Goal: Task Accomplishment & Management: Manage account settings

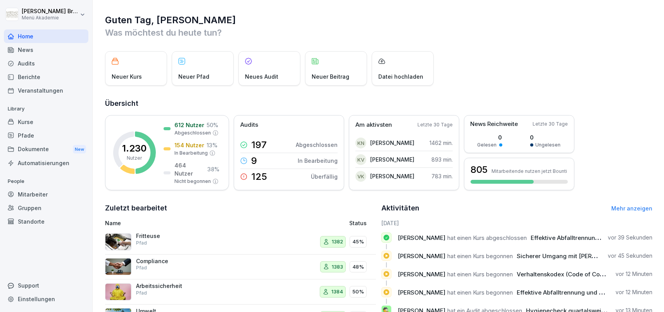
click at [47, 198] on div "Mitarbeiter" at bounding box center [46, 195] width 85 height 14
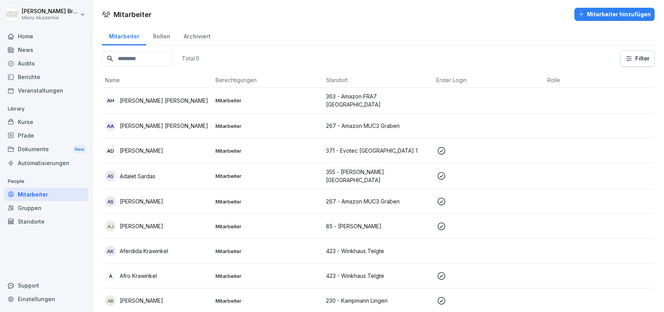
click at [40, 210] on div "Gruppen" at bounding box center [46, 208] width 85 height 14
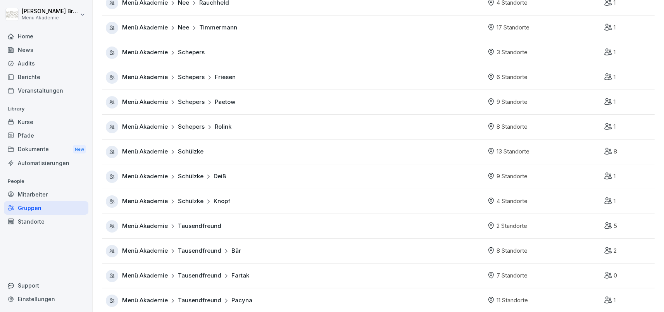
scroll to position [529, 0]
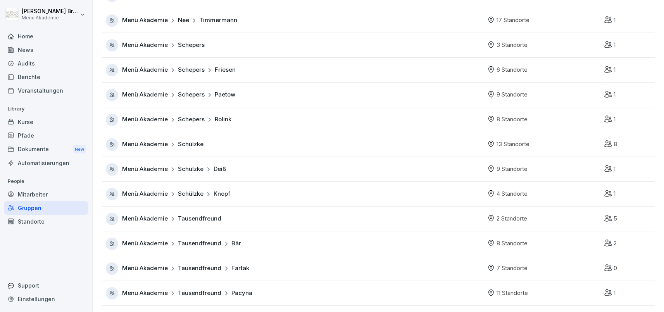
click at [146, 220] on span "Menü Akademie" at bounding box center [145, 219] width 46 height 9
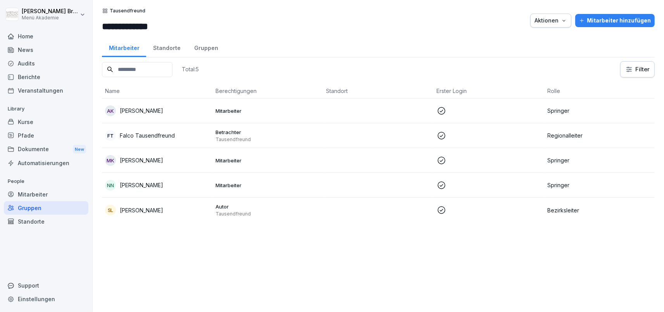
click at [209, 47] on div "Gruppen" at bounding box center [206, 47] width 38 height 20
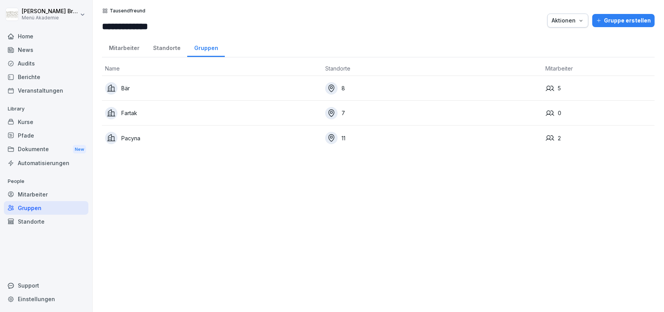
click at [169, 51] on div "Standorte" at bounding box center [166, 47] width 41 height 20
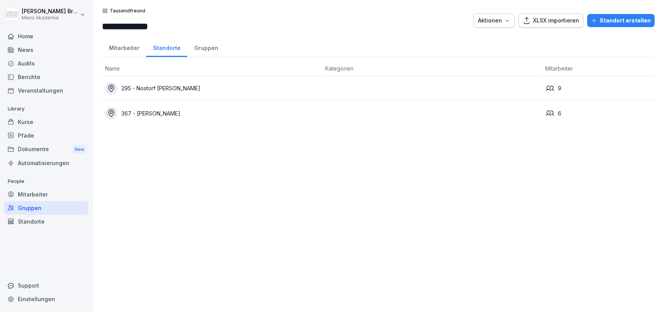
click at [119, 53] on div "Mitarbeiter" at bounding box center [124, 47] width 44 height 20
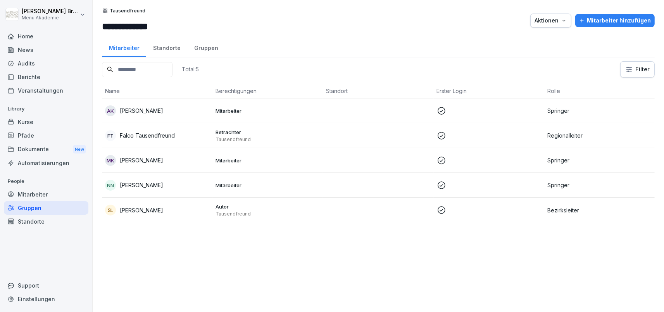
click at [32, 226] on div "Standorte" at bounding box center [46, 222] width 85 height 14
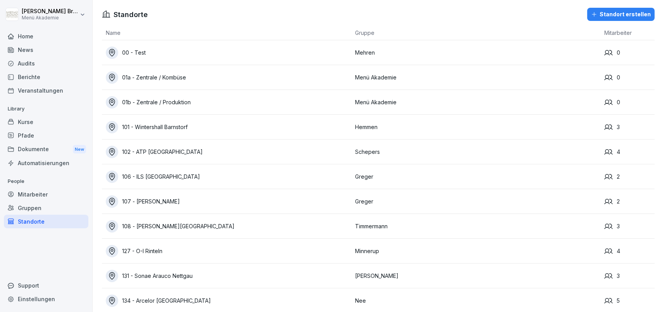
click at [133, 51] on div "00 - Test" at bounding box center [229, 53] width 246 height 12
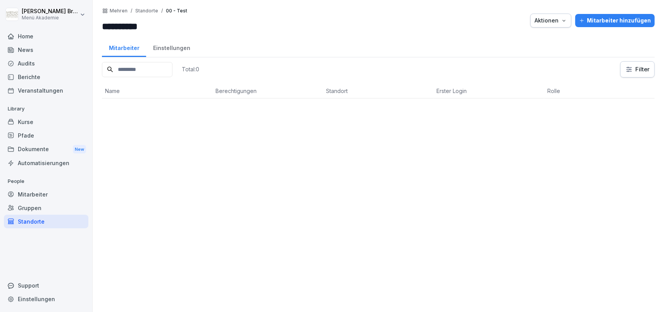
click at [37, 220] on div "Standorte" at bounding box center [46, 222] width 85 height 14
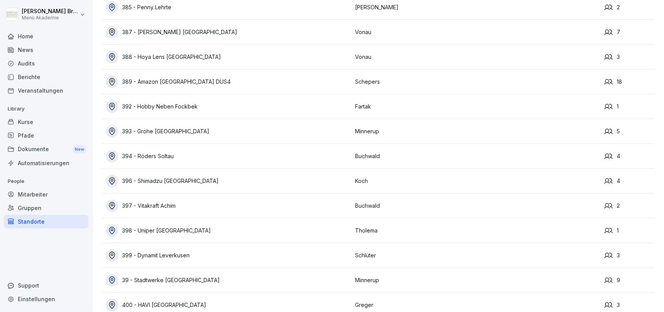
scroll to position [3769, 0]
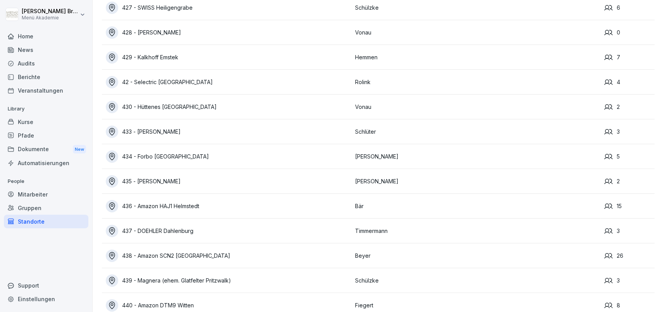
click at [57, 190] on div "Mitarbeiter" at bounding box center [46, 195] width 85 height 14
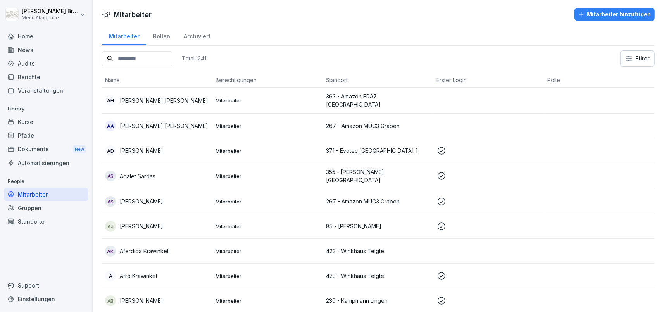
click at [173, 57] on input at bounding box center [137, 58] width 71 height 15
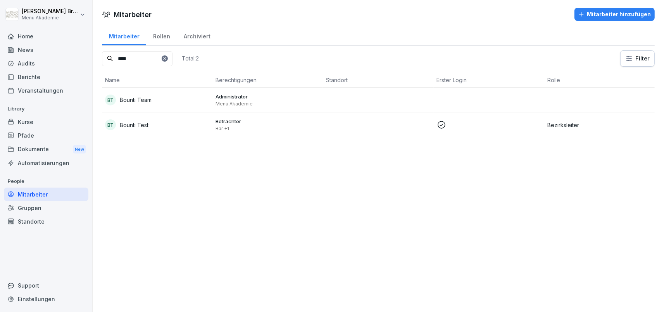
type input "****"
click at [131, 126] on p "Bounti Test" at bounding box center [134, 125] width 29 height 8
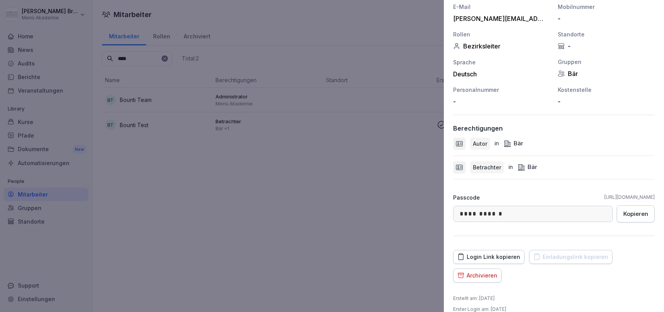
scroll to position [134, 0]
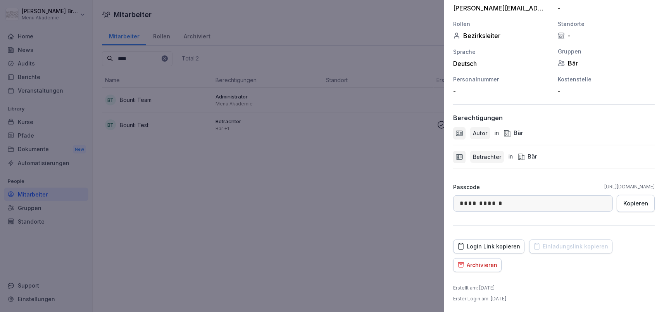
click at [488, 263] on div "Archivieren" at bounding box center [478, 265] width 40 height 9
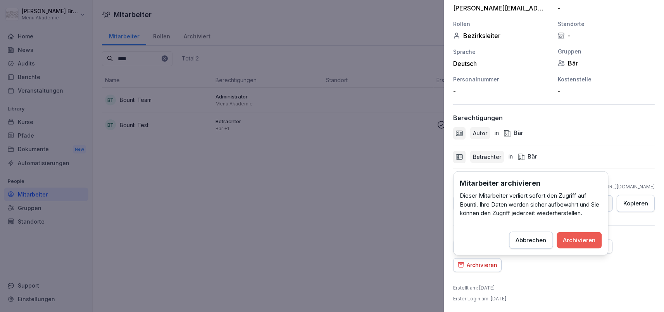
click at [583, 235] on button "Archivieren" at bounding box center [579, 240] width 45 height 16
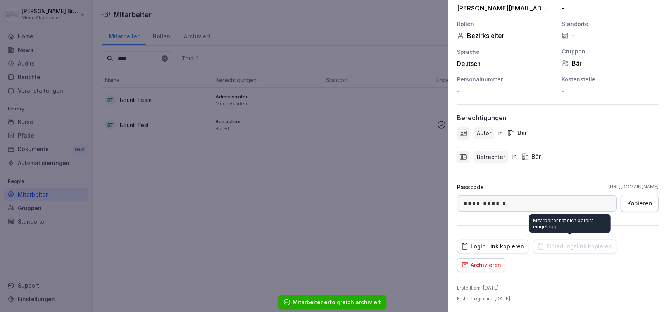
scroll to position [116, 0]
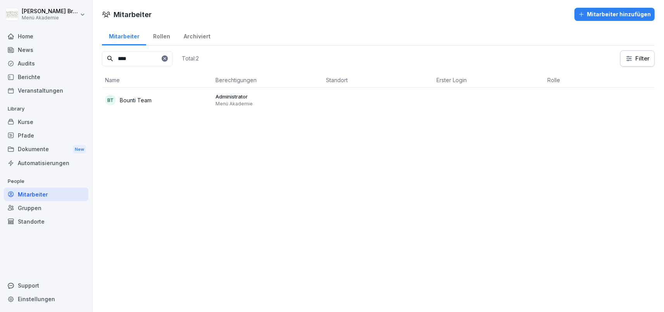
click at [168, 57] on div at bounding box center [165, 58] width 6 height 6
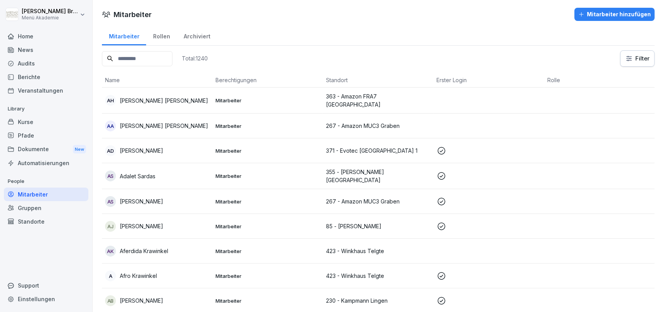
click at [169, 52] on input at bounding box center [137, 58] width 71 height 15
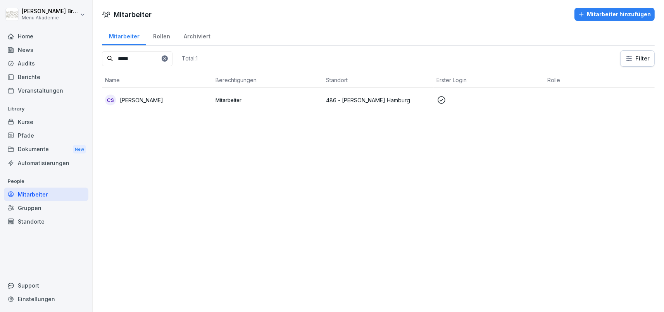
type input "*****"
click at [168, 59] on div at bounding box center [165, 58] width 6 height 6
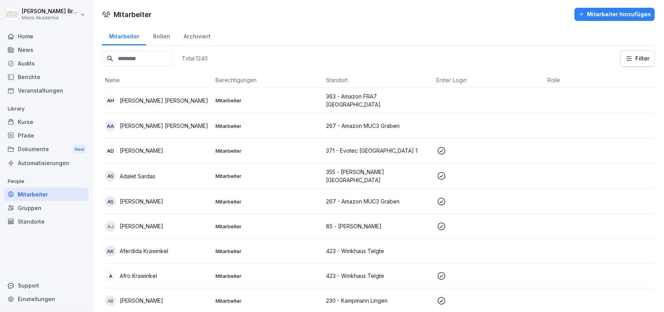
click at [173, 62] on input at bounding box center [137, 58] width 71 height 15
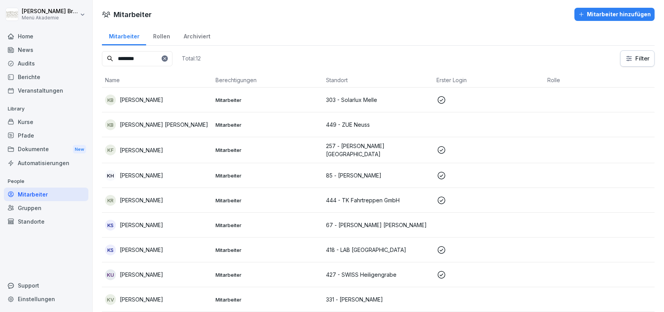
click at [173, 60] on input "*******" at bounding box center [137, 58] width 71 height 15
type input "*******"
click at [167, 60] on icon at bounding box center [165, 58] width 5 height 5
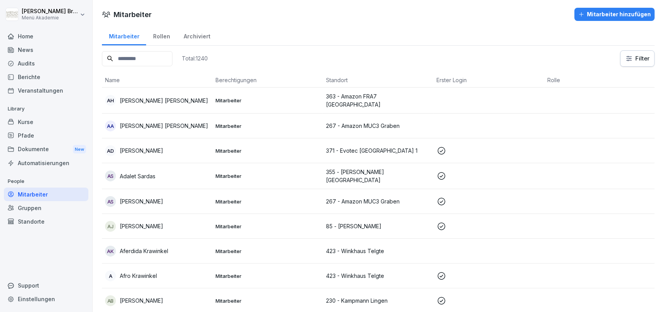
click at [157, 58] on input at bounding box center [137, 58] width 71 height 15
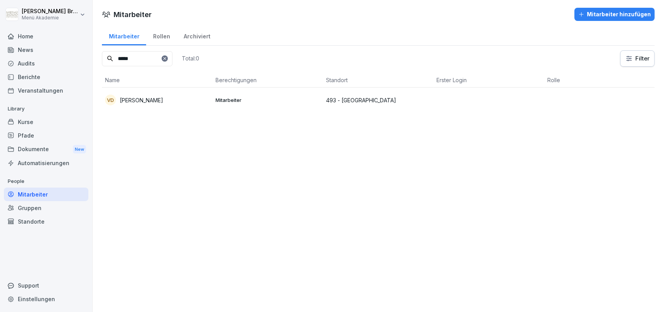
type input "*****"
click at [41, 225] on div "Standorte" at bounding box center [46, 222] width 85 height 14
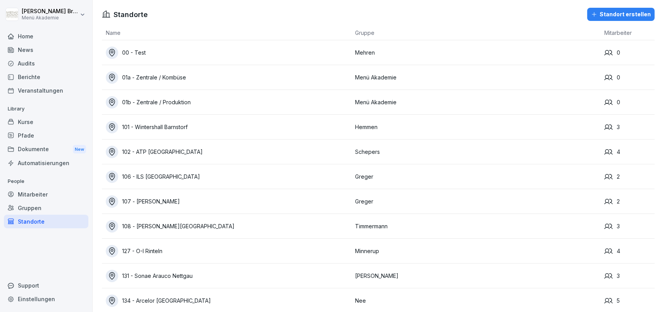
scroll to position [5184, 0]
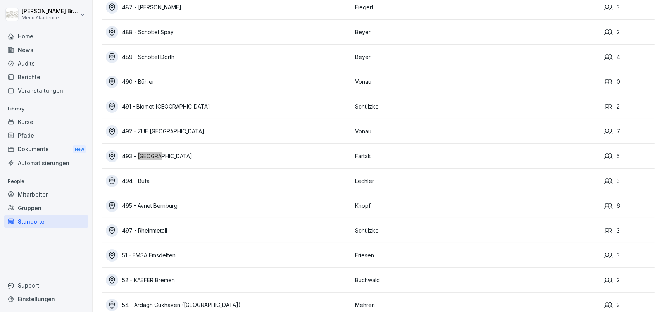
click at [141, 155] on div "493 - [GEOGRAPHIC_DATA]" at bounding box center [229, 156] width 246 height 12
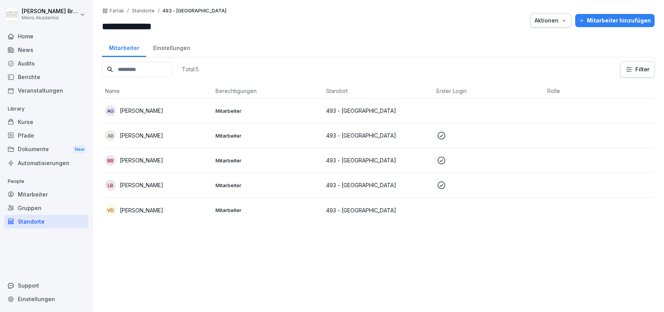
click at [163, 116] on div "AG [PERSON_NAME]" at bounding box center [157, 111] width 104 height 11
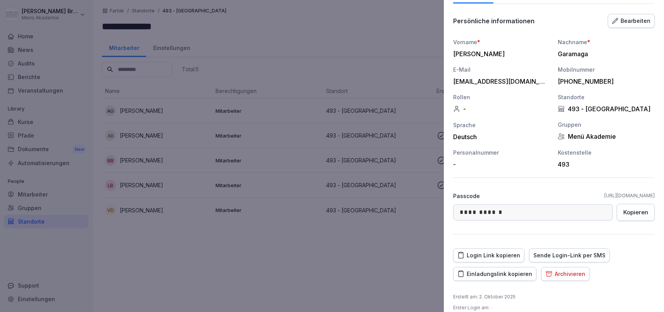
scroll to position [70, 0]
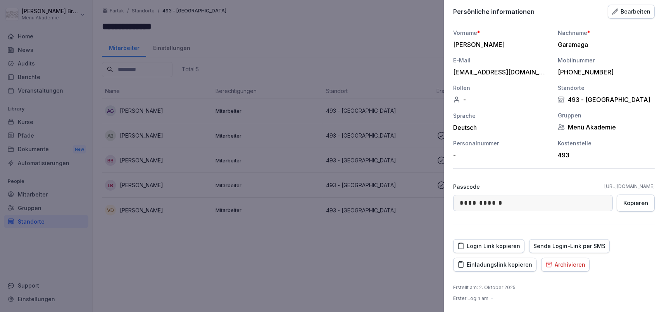
click at [498, 264] on div "Einladungslink kopieren" at bounding box center [495, 265] width 75 height 9
click at [395, 261] on div at bounding box center [332, 156] width 664 height 312
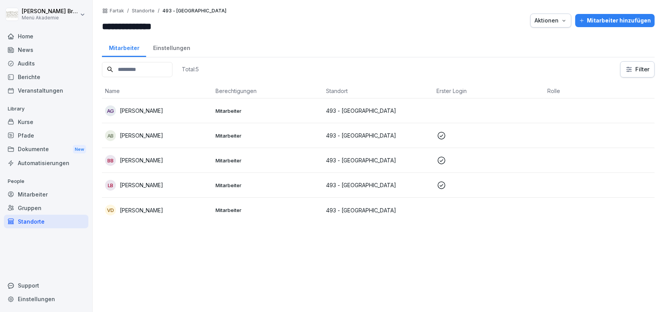
click at [28, 227] on div "Standorte" at bounding box center [46, 222] width 85 height 14
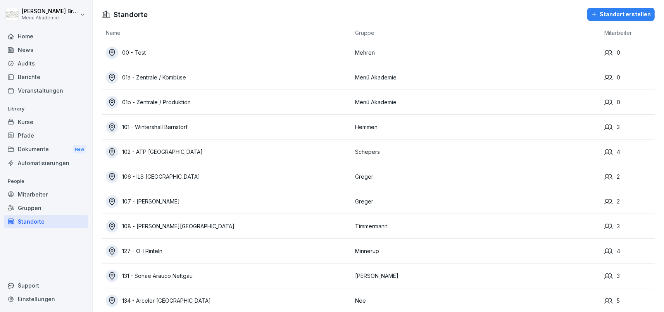
scroll to position [1162, 0]
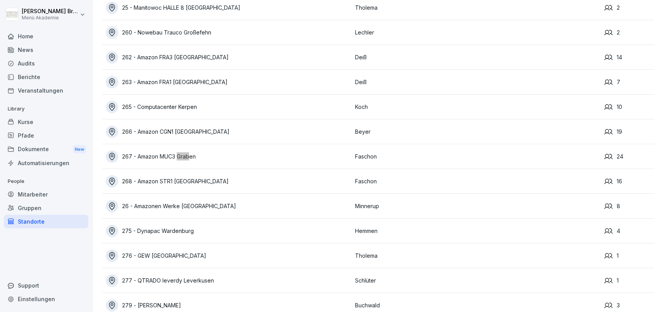
click at [143, 153] on div "267 - Amazon MUC3 Graben" at bounding box center [229, 157] width 246 height 12
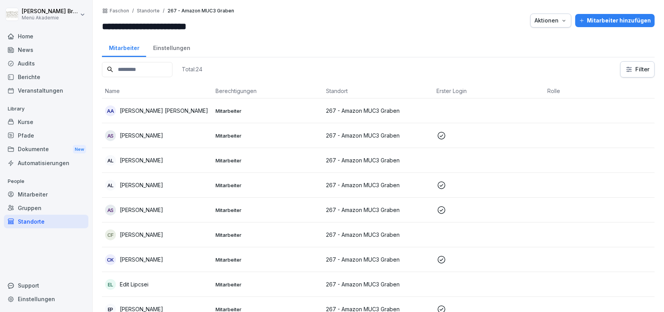
click at [138, 72] on input at bounding box center [137, 69] width 71 height 15
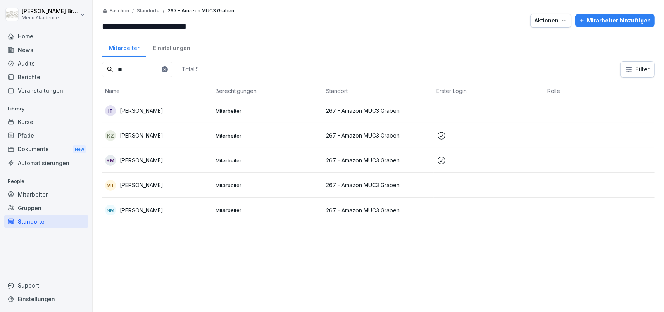
type input "**"
click at [159, 111] on p "[PERSON_NAME]" at bounding box center [141, 111] width 43 height 8
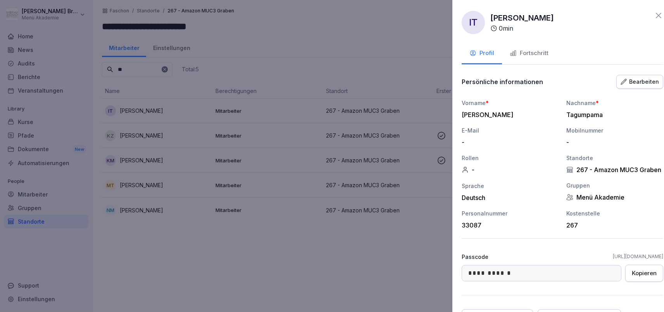
click at [151, 263] on div at bounding box center [332, 156] width 664 height 312
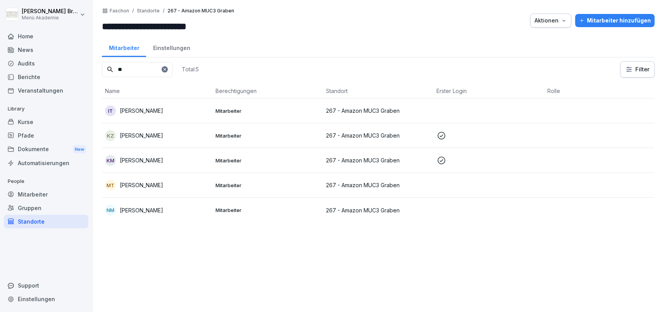
click at [56, 221] on div "Standorte" at bounding box center [46, 222] width 85 height 14
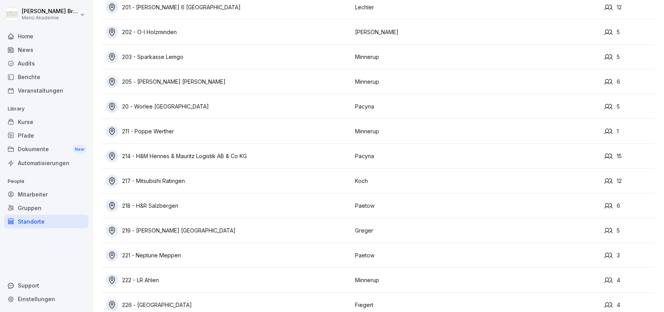
scroll to position [939, 0]
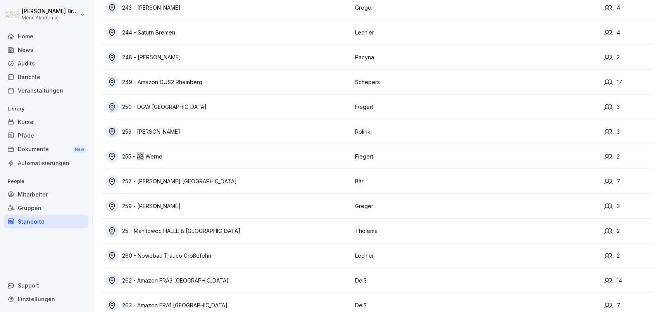
click at [160, 157] on div "255 - AB Werne" at bounding box center [229, 157] width 246 height 12
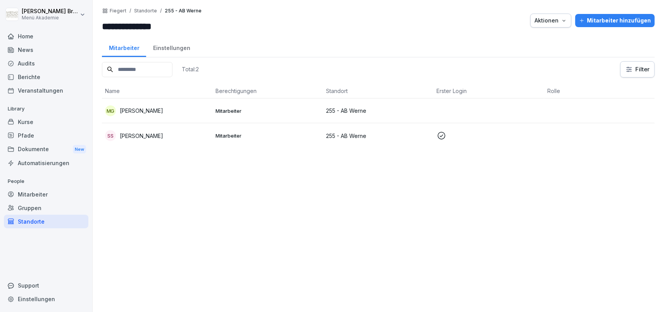
click at [156, 31] on input "**********" at bounding box center [148, 26] width 93 height 14
drag, startPoint x: 141, startPoint y: 26, endPoint x: 131, endPoint y: 26, distance: 9.3
click at [131, 26] on input "**********" at bounding box center [148, 26] width 93 height 14
paste input "********"
type input "**********"
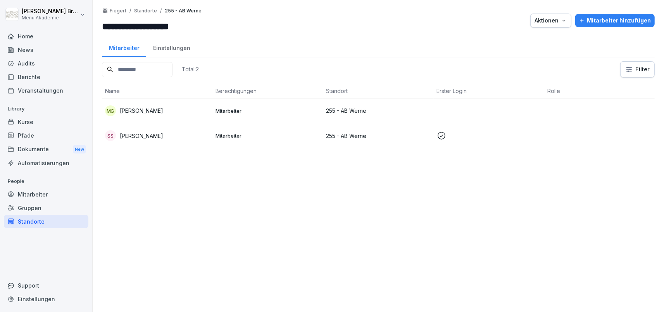
click at [294, 240] on div "Total: 2 Filter Name Berechtigungen Standort Erster Login [PERSON_NAME] [PERSON…" at bounding box center [378, 182] width 553 height 243
click at [151, 190] on div "Total: 2 Filter Name Berechtigungen Standort Erster Login [PERSON_NAME] [PERSON…" at bounding box center [378, 182] width 553 height 243
click at [606, 21] on div "Mitarbeiter hinzufügen" at bounding box center [616, 20] width 72 height 9
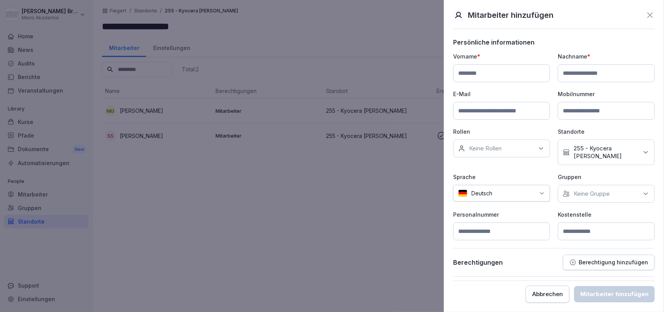
click at [247, 159] on div at bounding box center [332, 156] width 664 height 312
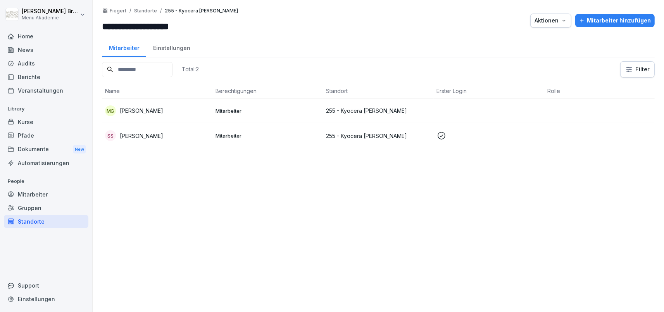
click at [141, 135] on p "[PERSON_NAME]" at bounding box center [141, 136] width 43 height 8
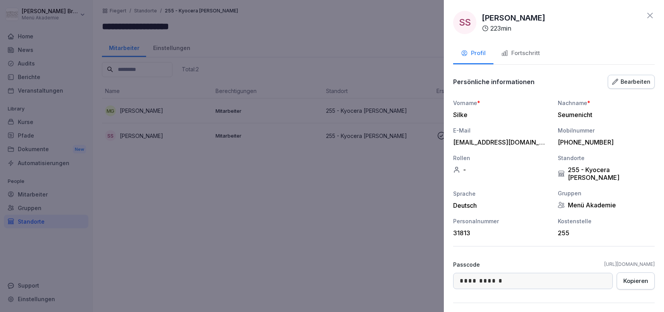
click at [297, 154] on div at bounding box center [332, 156] width 664 height 312
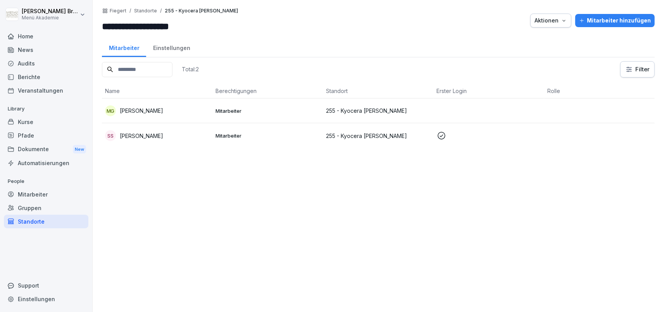
click at [631, 22] on div "Mitarbeiter hinzufügen" at bounding box center [616, 20] width 72 height 9
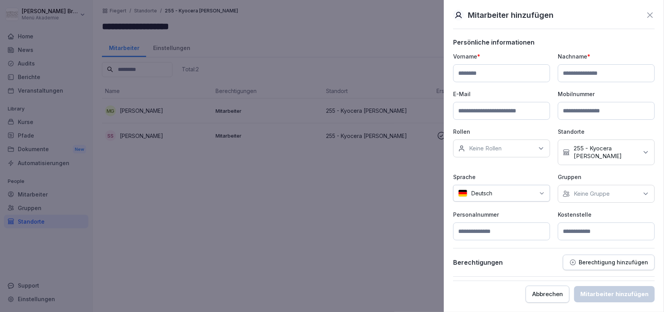
drag, startPoint x: 498, startPoint y: 46, endPoint x: 483, endPoint y: 71, distance: 28.9
click at [491, 59] on div "Mitarbeiter hinzufügen Persönliche informationen Vorname * Nachname * E-Mail Mo…" at bounding box center [554, 156] width 220 height 312
click at [483, 74] on input at bounding box center [501, 73] width 97 height 18
paste input "******"
type input "******"
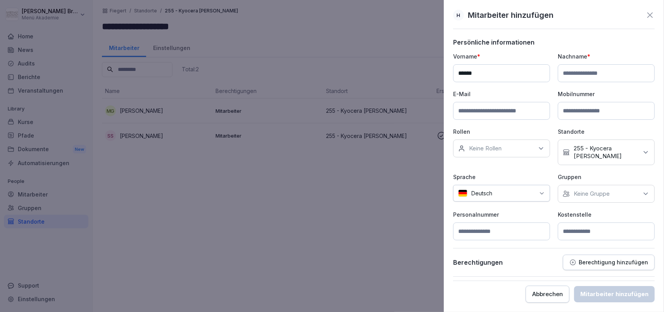
click at [626, 74] on input at bounding box center [606, 73] width 97 height 18
paste input "**********"
type input "**********"
click at [504, 108] on input at bounding box center [501, 111] width 97 height 18
paste input "**********"
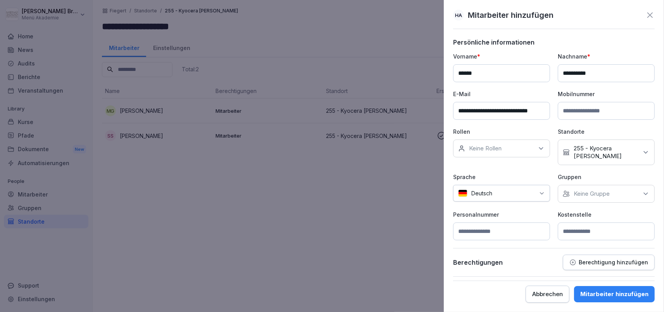
scroll to position [0, 14]
type input "**********"
click at [571, 223] on input at bounding box center [606, 232] width 97 height 18
type input "***"
click at [637, 298] on div "Mitarbeiter hinzufügen" at bounding box center [615, 294] width 68 height 9
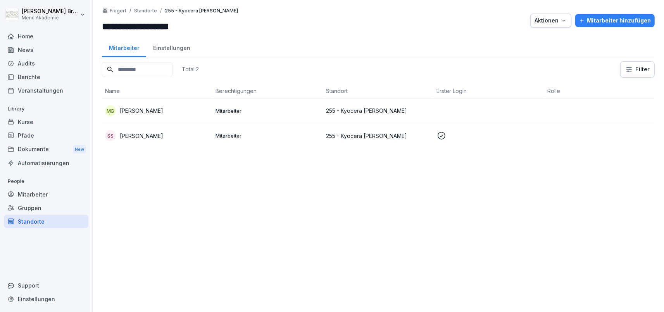
click at [48, 221] on div "Standorte" at bounding box center [46, 222] width 85 height 14
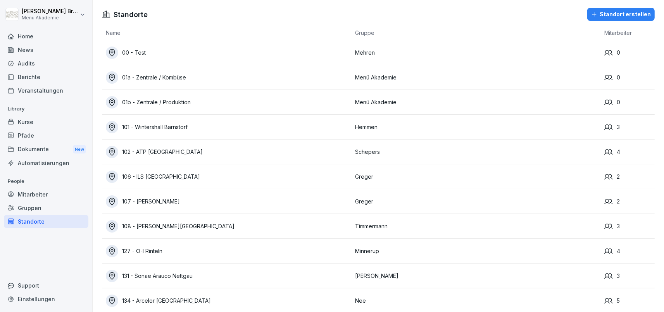
scroll to position [939, 0]
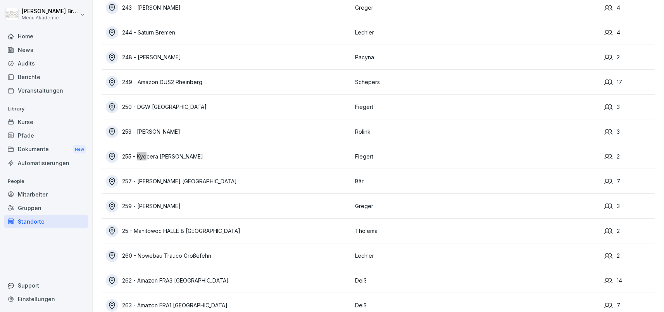
click at [177, 160] on div "255 - Kyocera [PERSON_NAME]" at bounding box center [229, 157] width 246 height 12
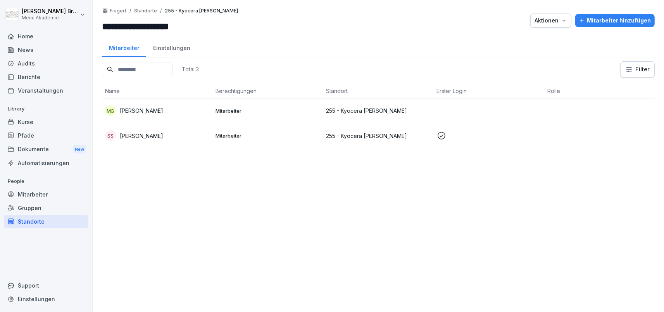
click at [628, 17] on div "Mitarbeiter hinzufügen" at bounding box center [616, 20] width 72 height 9
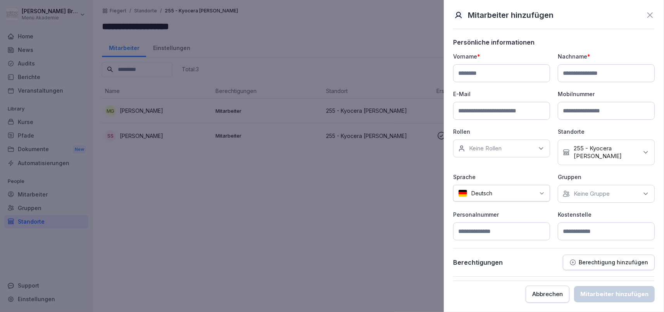
click at [484, 71] on input at bounding box center [501, 73] width 97 height 18
paste input "******"
type input "******"
click at [615, 75] on input at bounding box center [606, 73] width 97 height 18
paste input "**********"
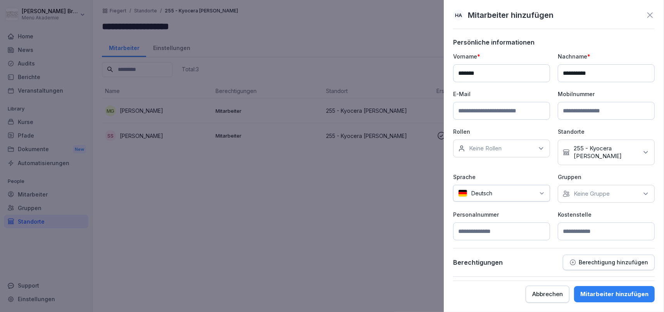
type input "**********"
click at [505, 108] on input at bounding box center [501, 111] width 97 height 18
click at [513, 111] on input at bounding box center [501, 111] width 97 height 18
paste input "**********"
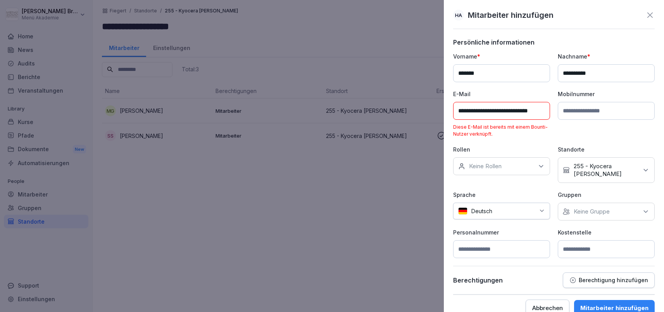
type input "**********"
click at [557, 304] on div "Abbrechen" at bounding box center [548, 308] width 31 height 9
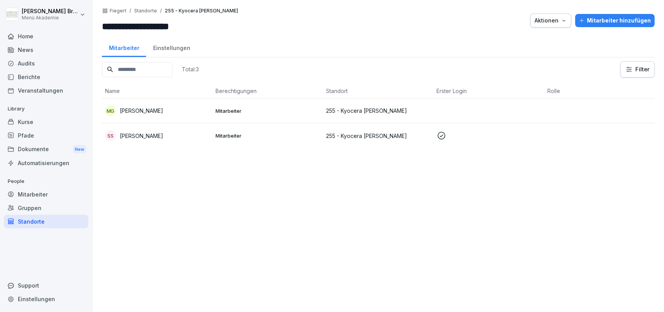
click at [389, 210] on div "Total: 3 Filter Name Berechtigungen Standort Erster Login [PERSON_NAME] [PERSON…" at bounding box center [378, 182] width 553 height 243
click at [42, 221] on div "Standorte" at bounding box center [46, 222] width 85 height 14
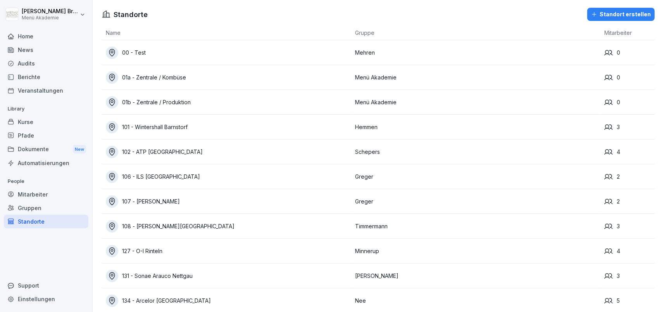
click at [40, 190] on div "Mitarbeiter" at bounding box center [46, 195] width 85 height 14
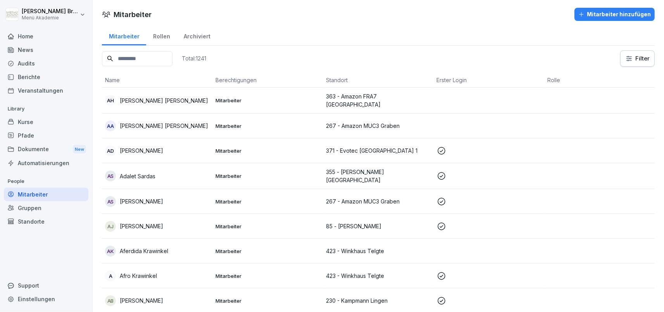
click at [49, 194] on div "Mitarbeiter" at bounding box center [46, 195] width 85 height 14
click at [173, 63] on input at bounding box center [137, 58] width 71 height 15
click at [173, 64] on input at bounding box center [137, 58] width 71 height 15
paste input "******"
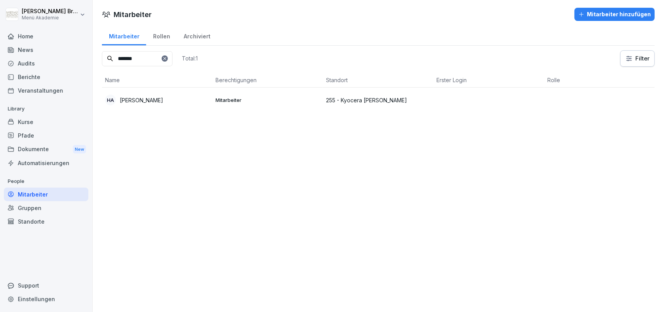
type input "******"
click at [166, 57] on icon at bounding box center [164, 58] width 3 height 3
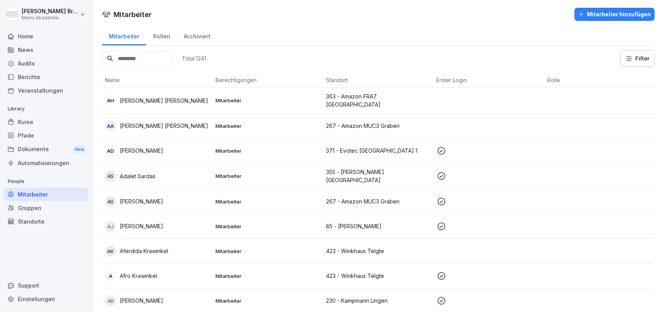
click at [173, 61] on input at bounding box center [137, 58] width 71 height 15
paste input "******"
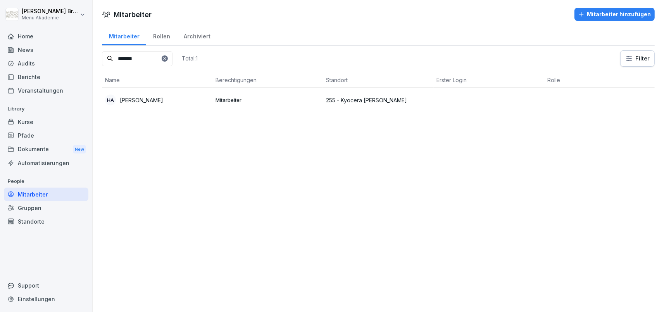
type input "******"
click at [157, 96] on p "[PERSON_NAME]" at bounding box center [141, 100] width 43 height 8
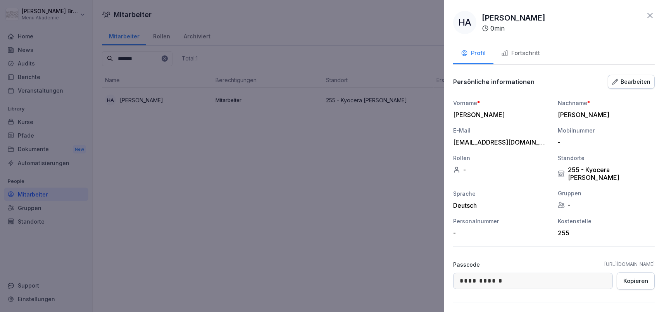
click at [515, 48] on button "Fortschritt" at bounding box center [521, 53] width 54 height 21
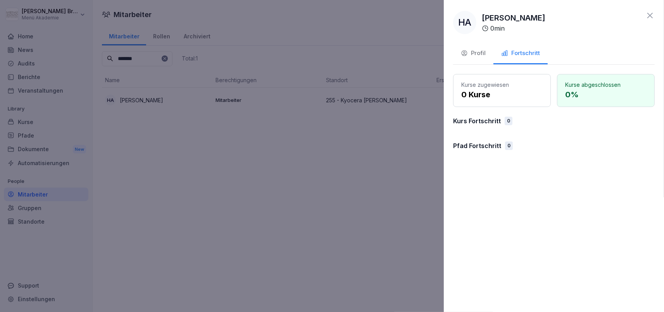
click at [489, 62] on button "Profil" at bounding box center [473, 53] width 40 height 21
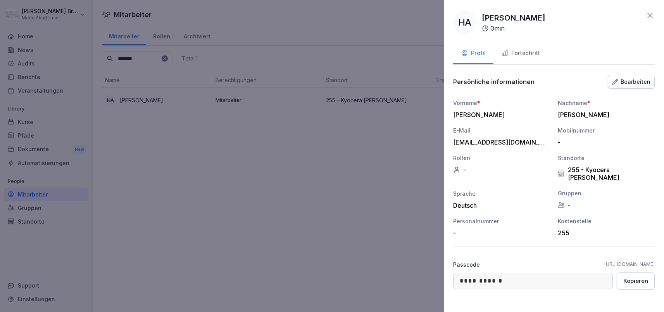
click at [636, 83] on div "Bearbeiten" at bounding box center [631, 82] width 38 height 9
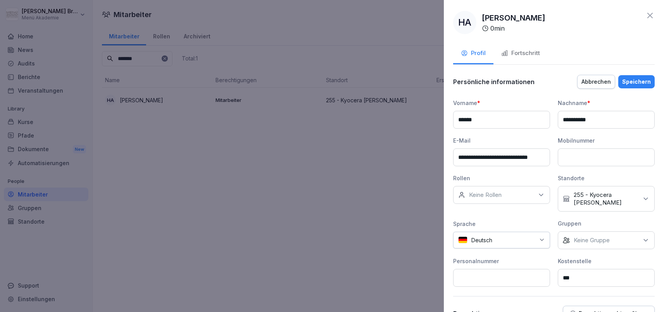
click at [595, 232] on div "Keine Gruppe" at bounding box center [606, 241] width 97 height 18
click at [601, 163] on div "Menü Akademie" at bounding box center [609, 167] width 96 height 15
click at [638, 80] on div "Speichern" at bounding box center [637, 82] width 29 height 9
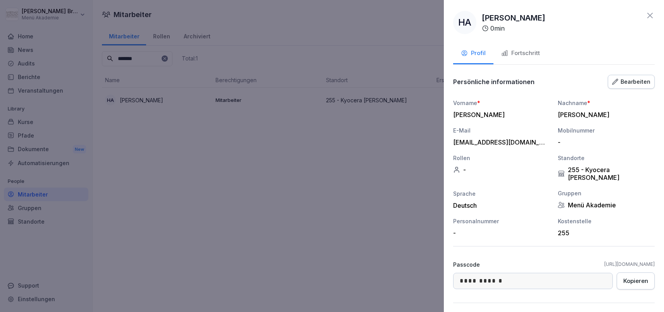
scroll to position [70, 0]
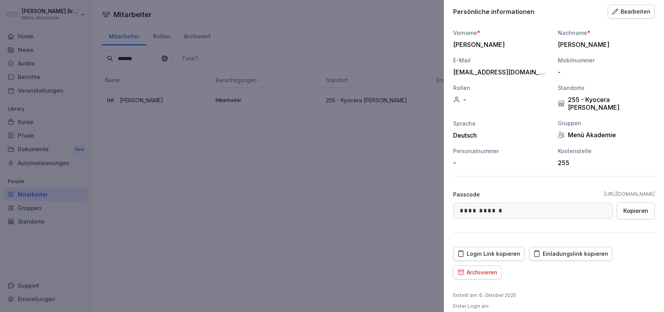
click at [576, 250] on div "Einladungslink kopieren" at bounding box center [571, 254] width 75 height 9
click at [559, 250] on div "Einladungslink kopieren" at bounding box center [571, 254] width 75 height 9
click at [311, 197] on div at bounding box center [332, 156] width 664 height 312
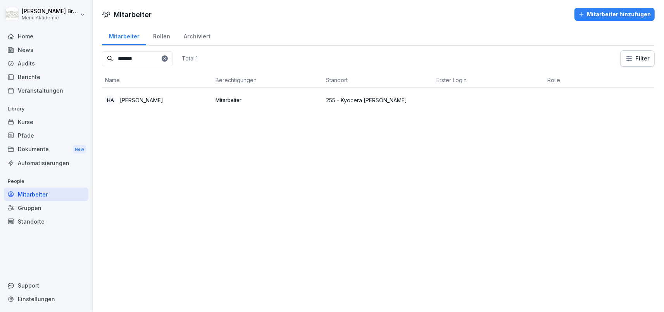
click at [55, 192] on div "Mitarbeiter" at bounding box center [46, 195] width 85 height 14
click at [36, 226] on div "Standorte" at bounding box center [46, 222] width 85 height 14
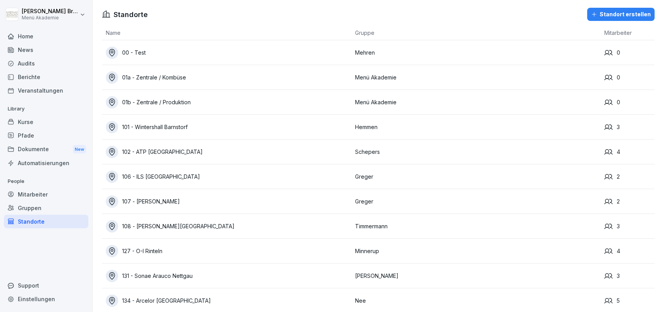
scroll to position [939, 0]
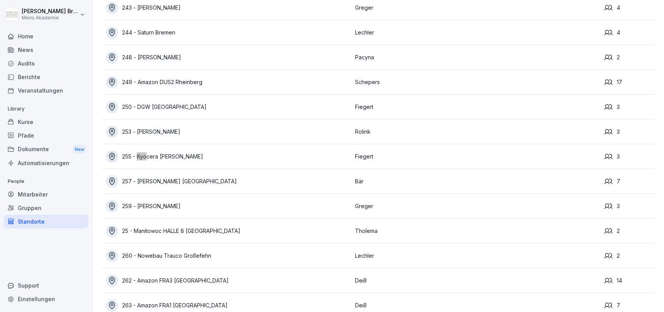
click at [156, 152] on div "255 - Kyocera [PERSON_NAME]" at bounding box center [229, 157] width 246 height 12
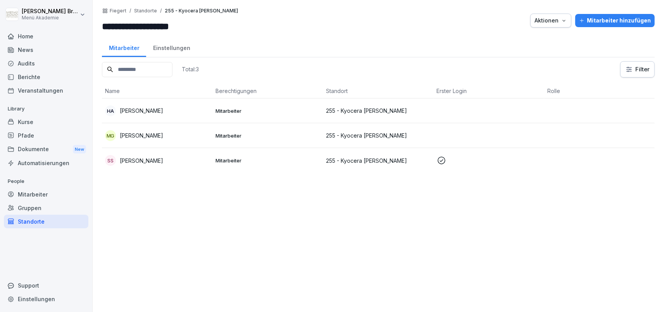
click at [36, 192] on div "Mitarbeiter" at bounding box center [46, 195] width 85 height 14
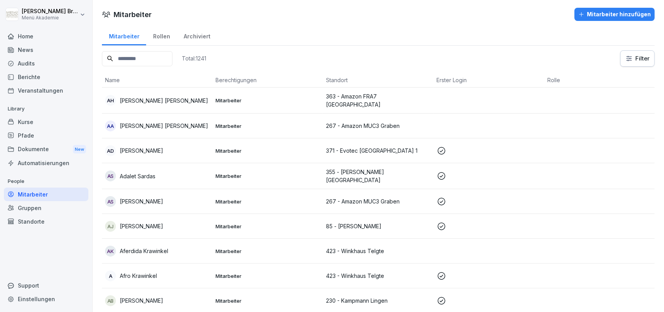
click at [148, 66] on input at bounding box center [137, 58] width 71 height 15
paste input "**********"
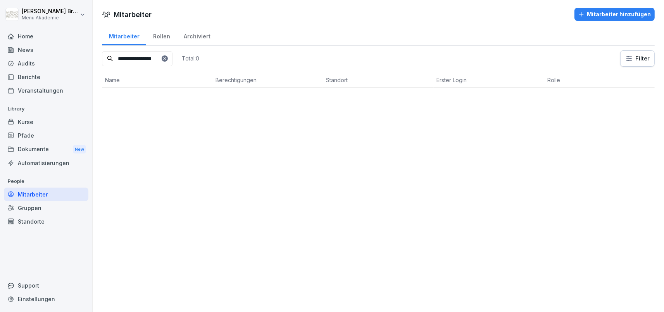
type input "**********"
click at [159, 99] on p "[PERSON_NAME]" at bounding box center [141, 100] width 43 height 8
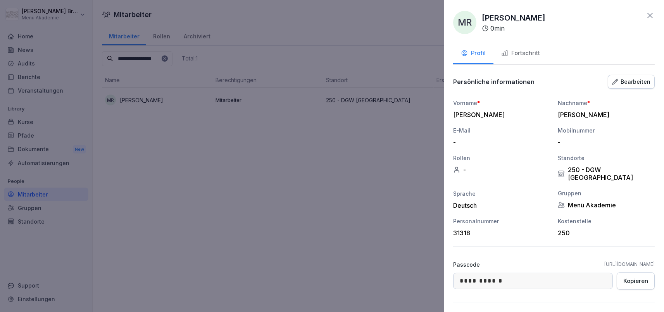
scroll to position [70, 0]
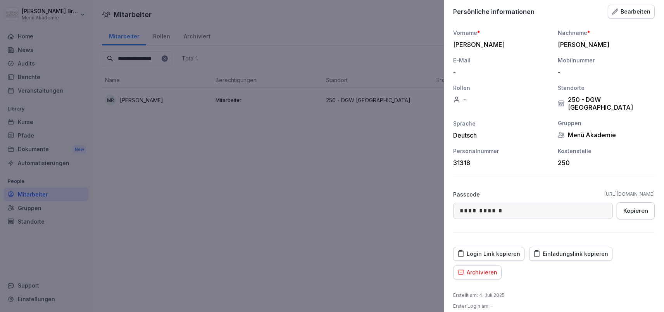
click at [491, 268] on div "Archivieren" at bounding box center [478, 272] width 40 height 9
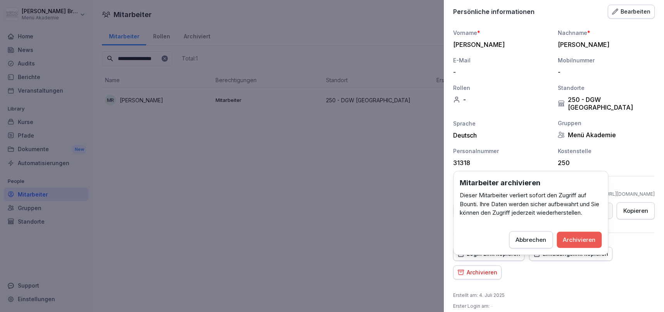
click at [575, 242] on div "Archivieren" at bounding box center [580, 239] width 33 height 9
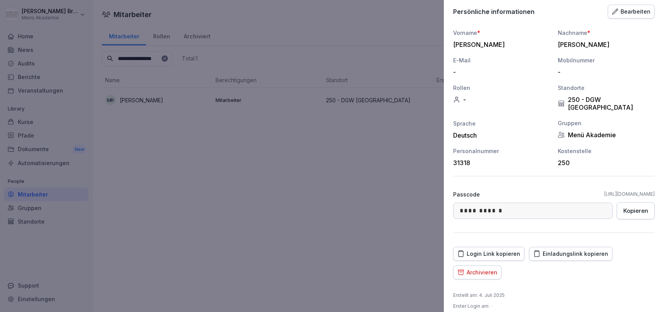
scroll to position [52, 0]
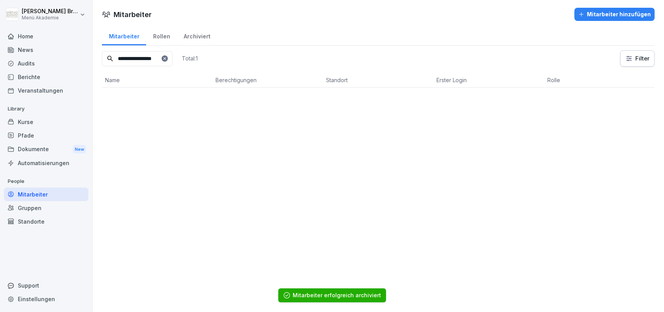
click at [167, 57] on icon at bounding box center [165, 58] width 5 height 5
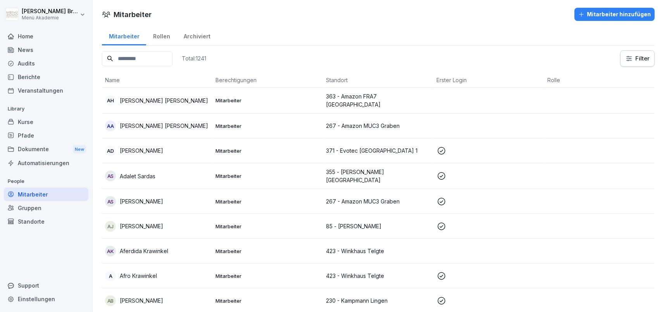
click at [173, 62] on input at bounding box center [137, 58] width 71 height 15
paste input "*******"
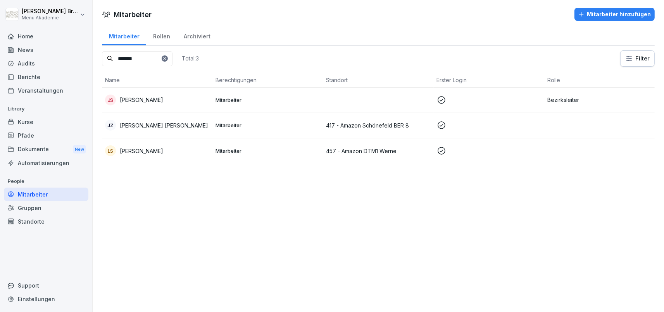
type input "*******"
click at [154, 152] on p "[PERSON_NAME]" at bounding box center [141, 151] width 43 height 8
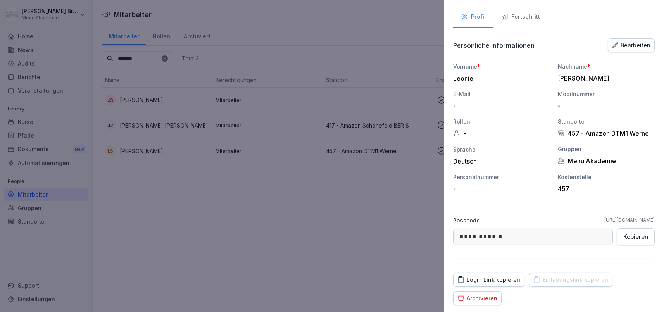
scroll to position [70, 0]
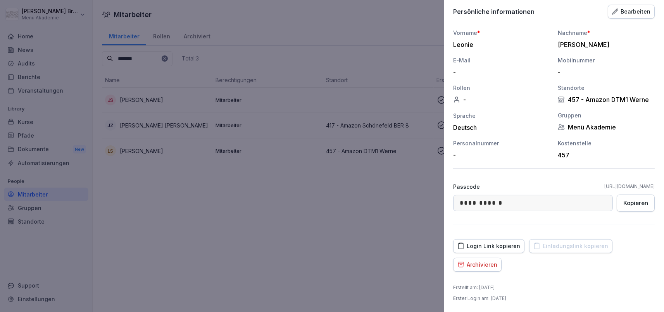
click at [480, 264] on div "Archivieren" at bounding box center [478, 265] width 40 height 9
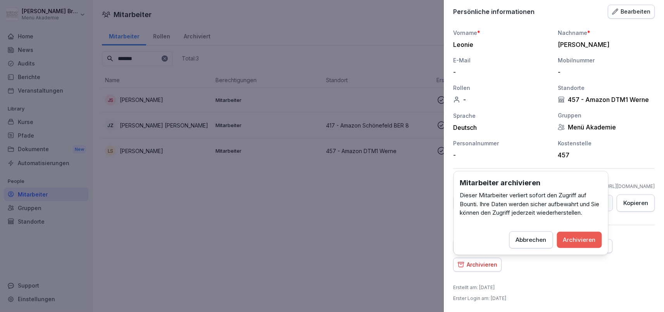
click at [585, 242] on div "Archivieren" at bounding box center [580, 239] width 33 height 9
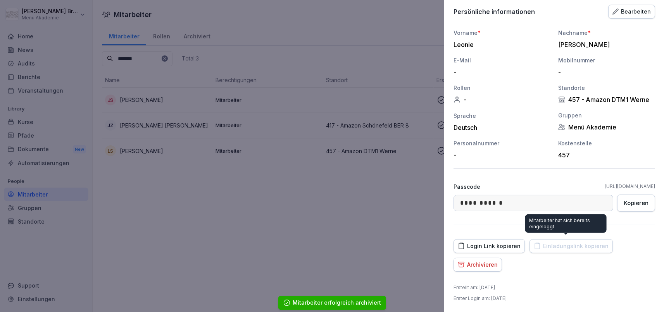
scroll to position [52, 0]
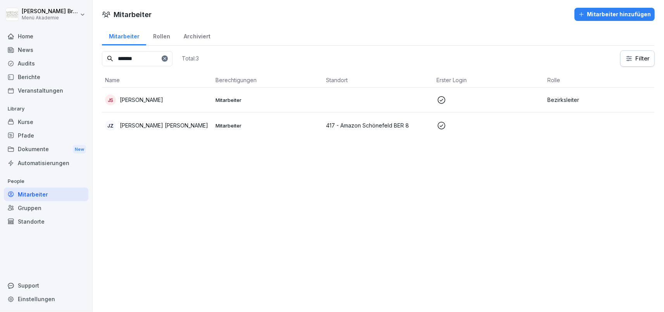
click at [167, 59] on icon at bounding box center [165, 58] width 5 height 5
click at [164, 59] on input at bounding box center [137, 58] width 71 height 15
paste input "*******"
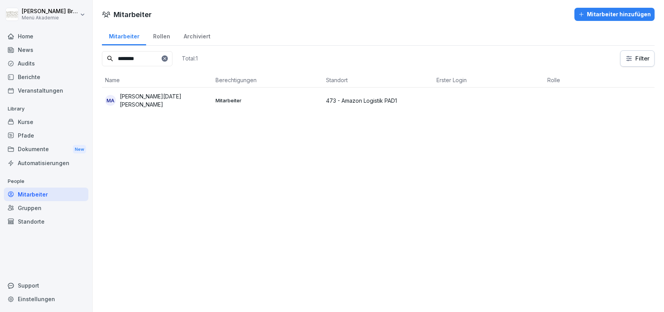
click at [173, 57] on input "*******" at bounding box center [137, 58] width 71 height 15
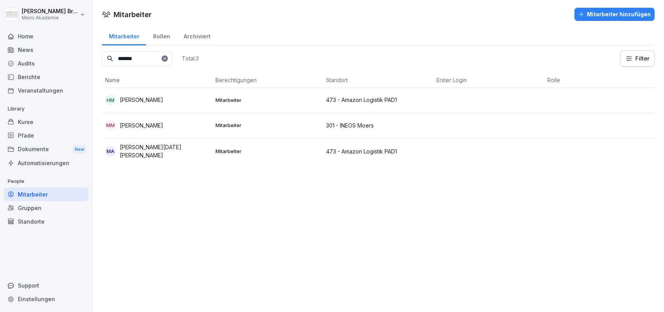
type input "*******"
click at [168, 56] on div at bounding box center [165, 58] width 6 height 6
click at [166, 58] on icon at bounding box center [164, 58] width 3 height 3
click at [158, 61] on input at bounding box center [137, 58] width 71 height 15
paste input "*****"
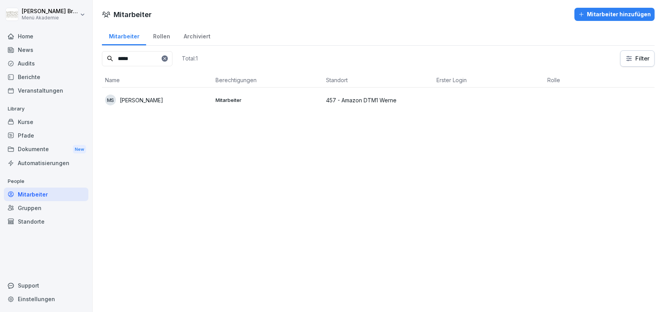
type input "*****"
click at [144, 99] on p "[PERSON_NAME]" at bounding box center [141, 100] width 43 height 8
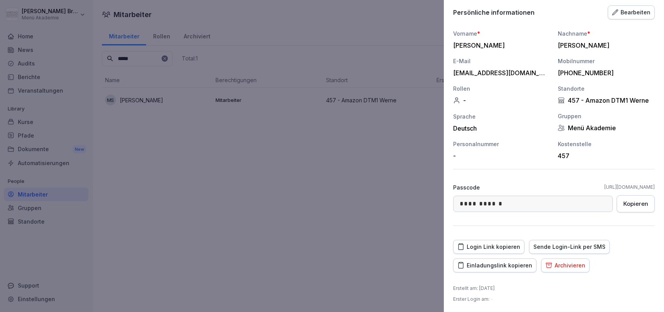
scroll to position [70, 0]
click at [579, 265] on div "Archivieren" at bounding box center [566, 265] width 40 height 9
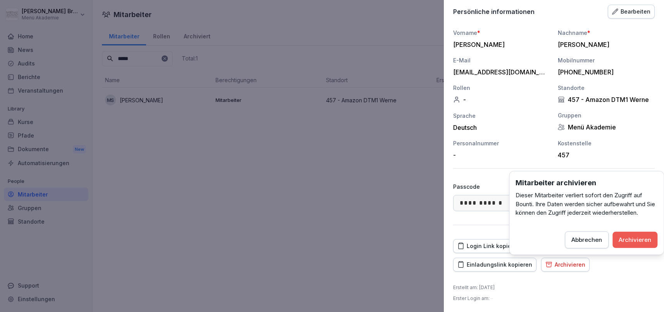
click at [637, 240] on div "Archivieren" at bounding box center [635, 239] width 33 height 9
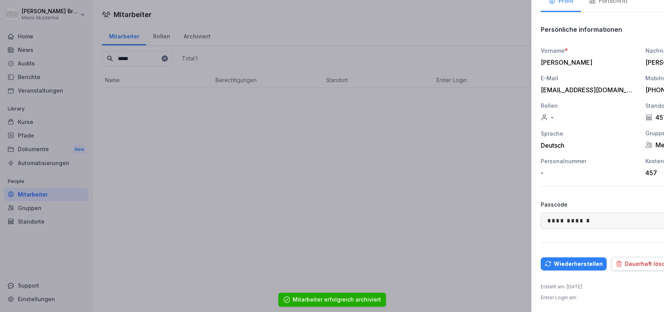
scroll to position [52, 0]
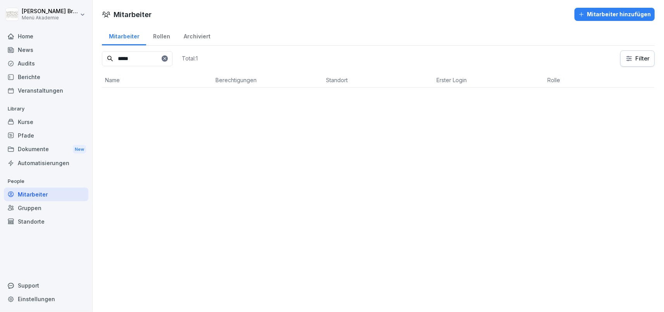
click at [167, 58] on icon at bounding box center [165, 58] width 5 height 5
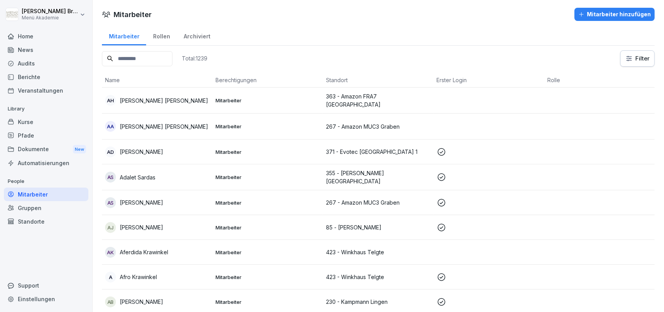
click at [152, 58] on input at bounding box center [137, 58] width 71 height 15
paste input "****"
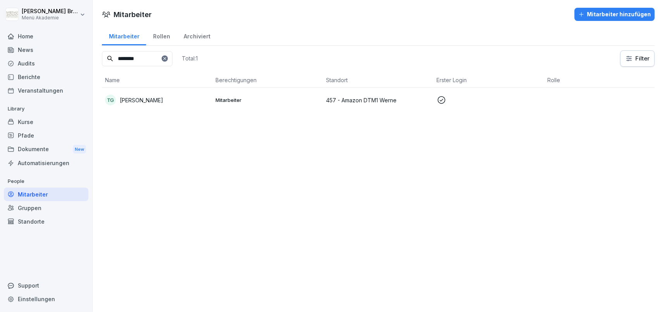
type input "********"
click at [130, 96] on div "TG [PERSON_NAME]" at bounding box center [157, 100] width 104 height 11
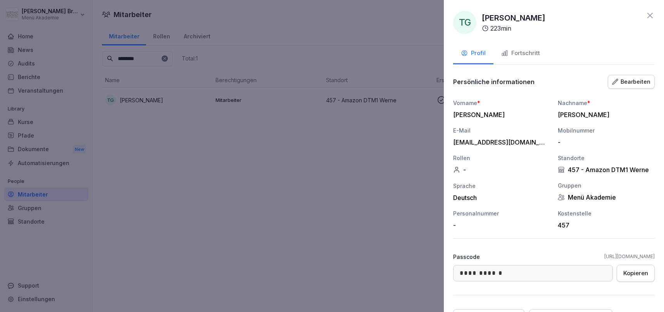
scroll to position [70, 0]
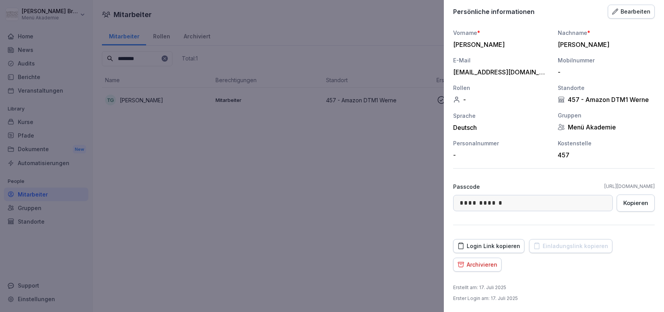
click at [485, 263] on div "Archivieren" at bounding box center [478, 265] width 40 height 9
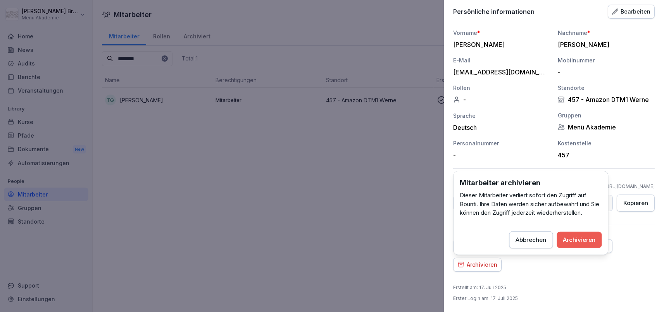
drag, startPoint x: 575, startPoint y: 234, endPoint x: 570, endPoint y: 233, distance: 5.1
click at [574, 234] on button "Archivieren" at bounding box center [579, 240] width 45 height 16
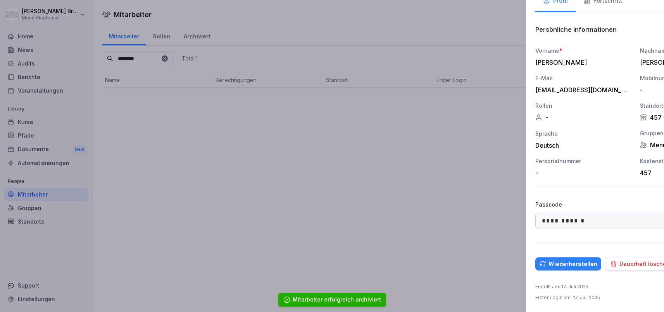
scroll to position [52, 0]
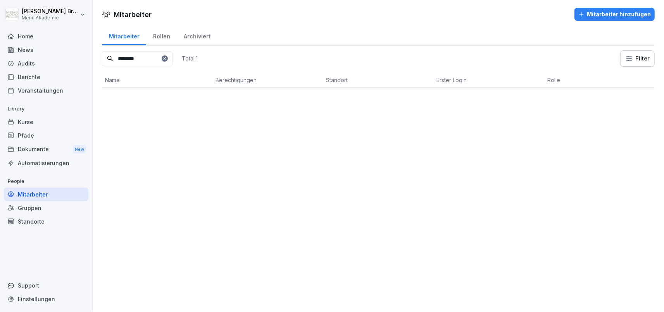
click at [166, 58] on icon at bounding box center [164, 58] width 3 height 3
click at [159, 57] on input at bounding box center [137, 58] width 71 height 15
paste input "**********"
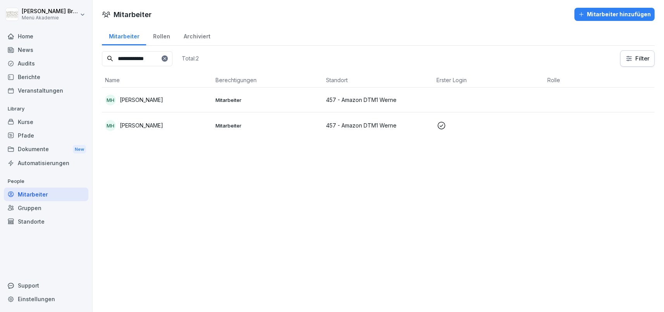
type input "**********"
click at [124, 95] on div "MH [PERSON_NAME]" at bounding box center [157, 100] width 104 height 11
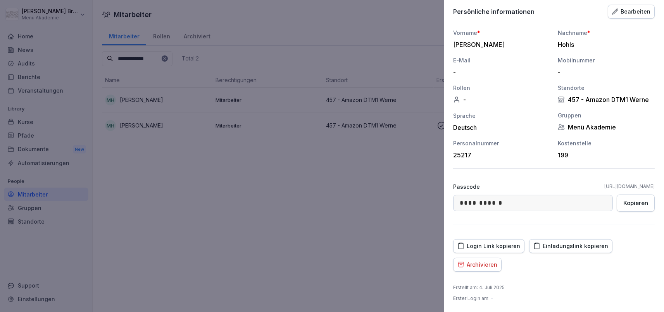
scroll to position [0, 0]
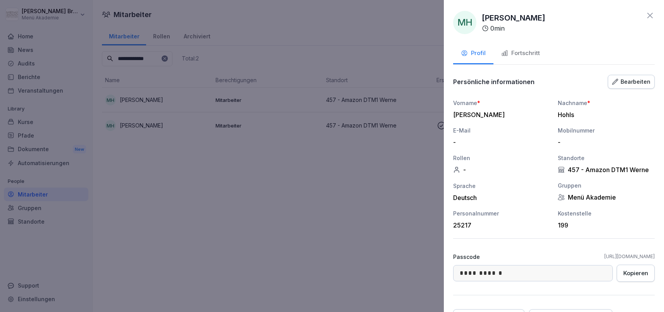
click at [538, 52] on div "Fortschritt" at bounding box center [521, 53] width 39 height 9
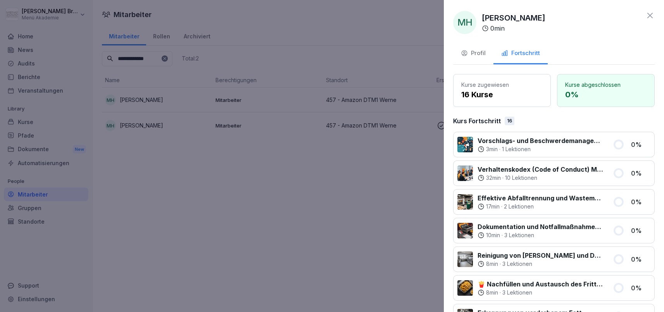
click at [482, 62] on button "Profil" at bounding box center [473, 53] width 40 height 21
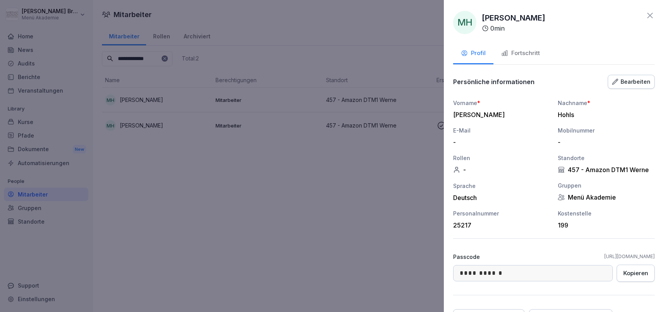
scroll to position [70, 0]
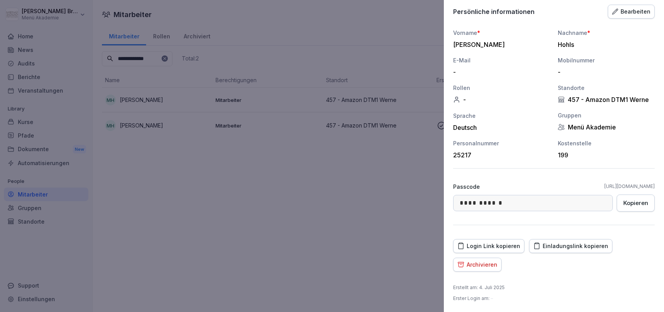
click at [490, 263] on div "Archivieren" at bounding box center [478, 265] width 40 height 9
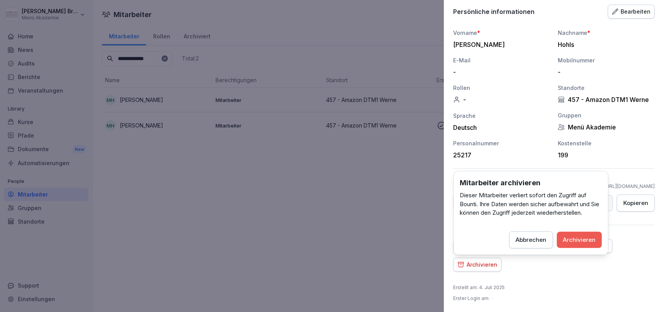
click at [574, 237] on div "Archivieren" at bounding box center [580, 239] width 33 height 9
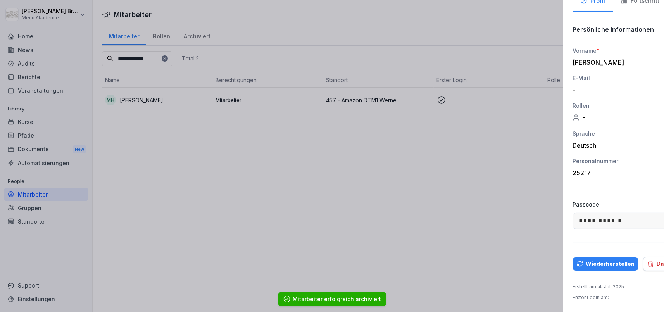
scroll to position [0, 0]
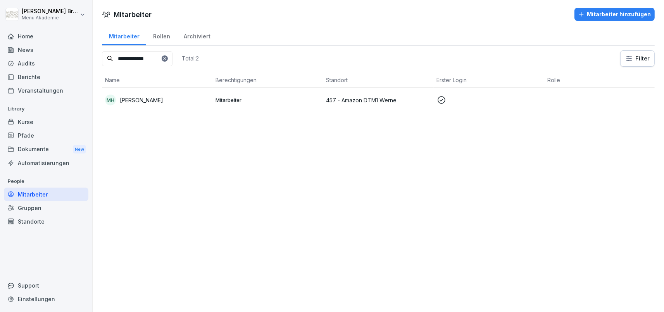
click at [70, 196] on div "Mitarbeiter" at bounding box center [46, 195] width 85 height 14
click at [51, 195] on div "Mitarbeiter" at bounding box center [46, 195] width 85 height 14
click at [173, 62] on input "**********" at bounding box center [137, 58] width 71 height 15
click at [167, 57] on icon at bounding box center [165, 58] width 5 height 5
click at [135, 59] on input at bounding box center [137, 58] width 71 height 15
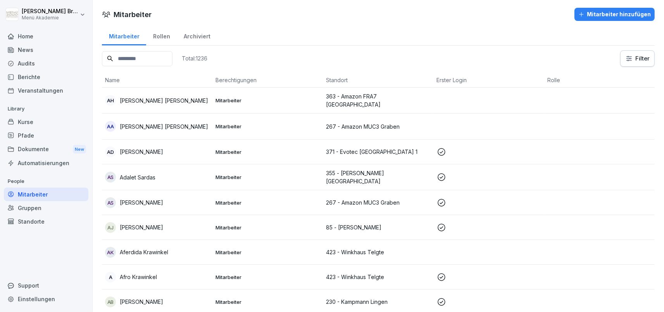
paste input "*****"
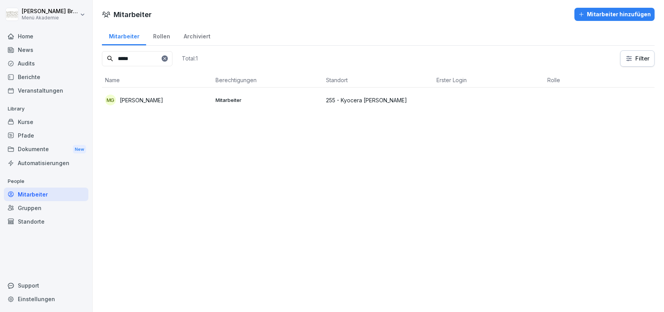
type input "*****"
click at [147, 99] on p "[PERSON_NAME]" at bounding box center [141, 100] width 43 height 8
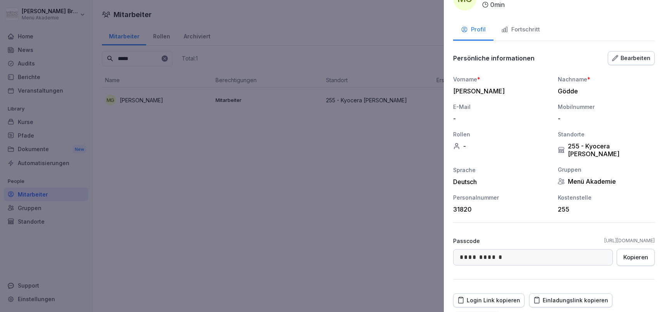
scroll to position [70, 0]
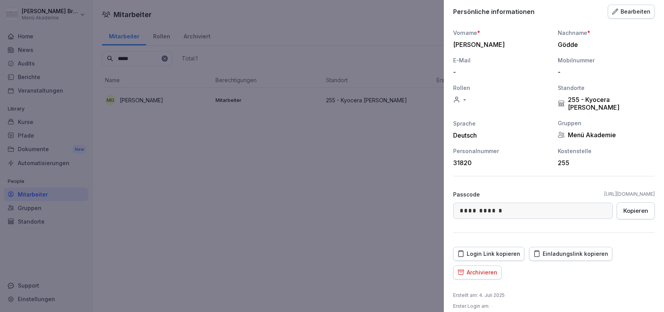
click at [486, 268] on div "Archivieren" at bounding box center [478, 272] width 40 height 9
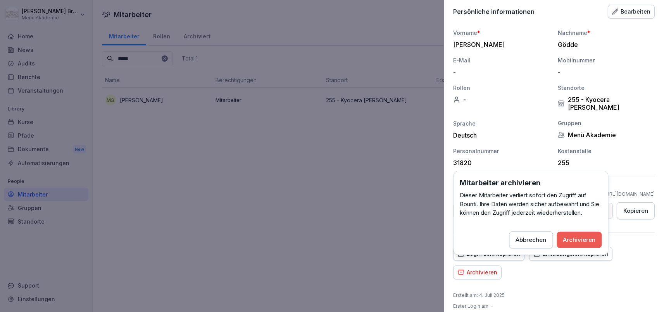
drag, startPoint x: 597, startPoint y: 236, endPoint x: 548, endPoint y: 231, distance: 49.5
click at [597, 236] on button "Archivieren" at bounding box center [579, 240] width 45 height 16
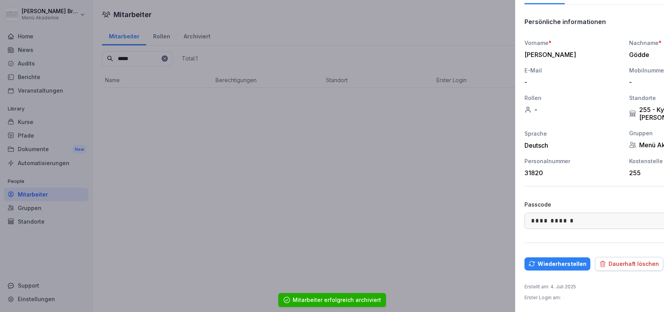
scroll to position [52, 0]
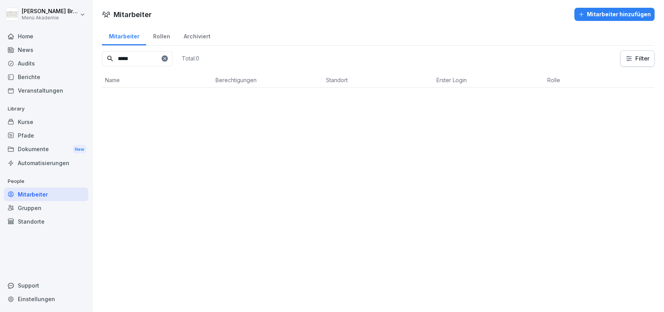
click at [35, 195] on div "Mitarbeiter" at bounding box center [46, 195] width 85 height 14
click at [173, 57] on input "*****" at bounding box center [137, 58] width 71 height 15
click at [168, 57] on div at bounding box center [165, 58] width 6 height 6
click at [168, 61] on div at bounding box center [165, 58] width 6 height 6
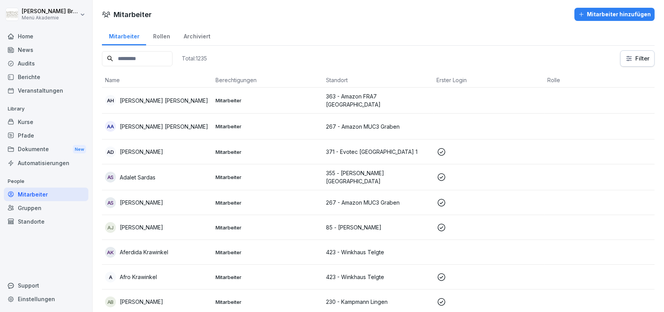
click at [173, 60] on input at bounding box center [137, 58] width 71 height 15
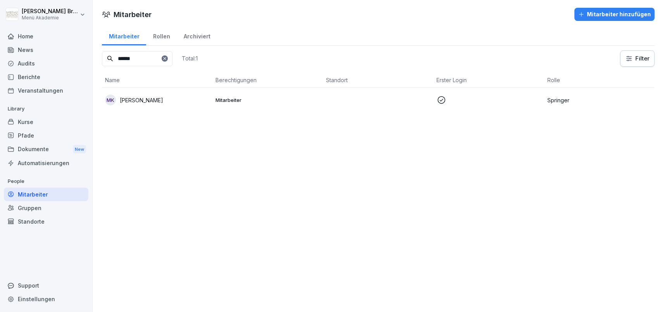
type input "******"
click at [48, 223] on div "Standorte" at bounding box center [46, 222] width 85 height 14
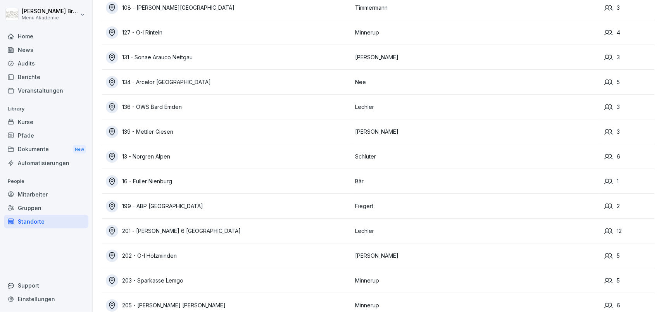
scroll to position [691, 0]
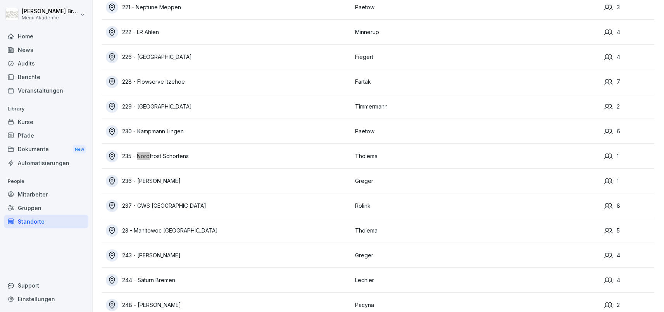
click at [175, 152] on div "235 - Nordfrost Schortens" at bounding box center [229, 156] width 246 height 12
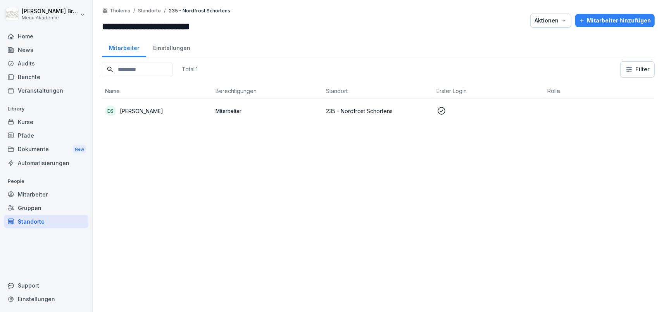
click at [633, 20] on div "Mitarbeiter hinzufügen" at bounding box center [616, 20] width 72 height 9
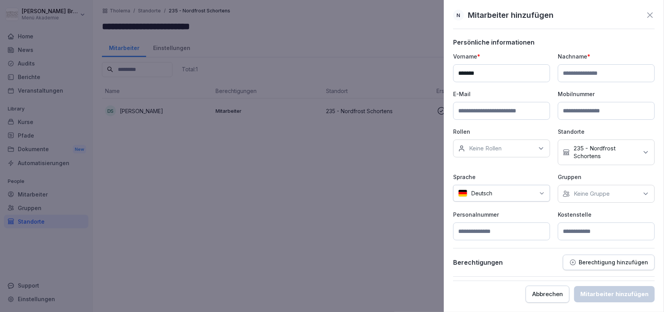
type input "******"
click at [613, 225] on input at bounding box center [606, 232] width 97 height 18
type input "***"
click at [603, 199] on div "Keine Gruppe" at bounding box center [606, 194] width 97 height 18
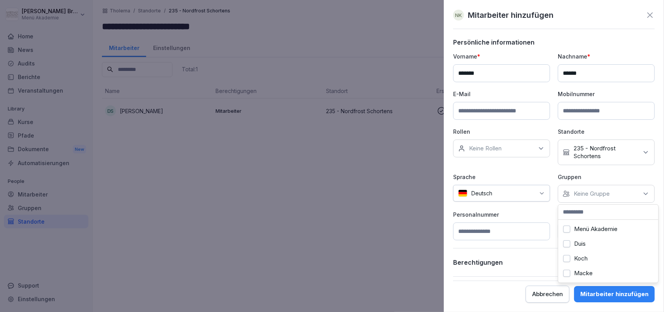
click at [588, 227] on label "Menü Akademie" at bounding box center [595, 229] width 43 height 7
click at [543, 215] on p "Personalnummer" at bounding box center [501, 215] width 97 height 8
click at [614, 293] on div "Mitarbeiter hinzufügen" at bounding box center [615, 294] width 68 height 9
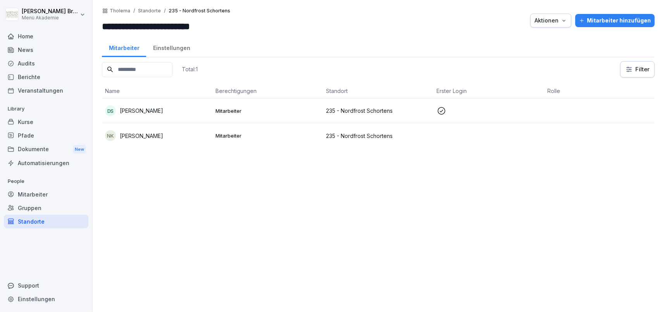
click at [143, 137] on p "[PERSON_NAME]" at bounding box center [141, 136] width 43 height 8
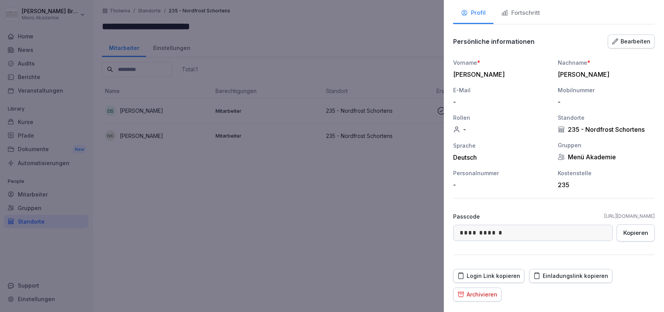
scroll to position [70, 0]
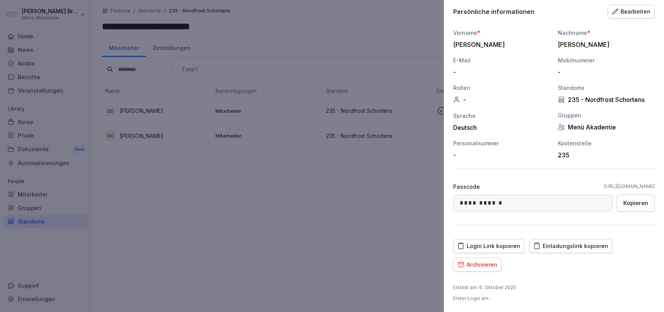
click at [560, 246] on div "Einladungslink kopieren" at bounding box center [571, 246] width 75 height 9
click at [176, 196] on div at bounding box center [332, 156] width 664 height 312
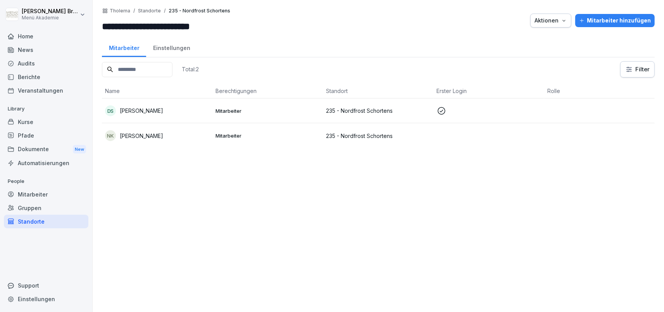
click at [632, 24] on div "Mitarbeiter hinzufügen" at bounding box center [616, 20] width 72 height 9
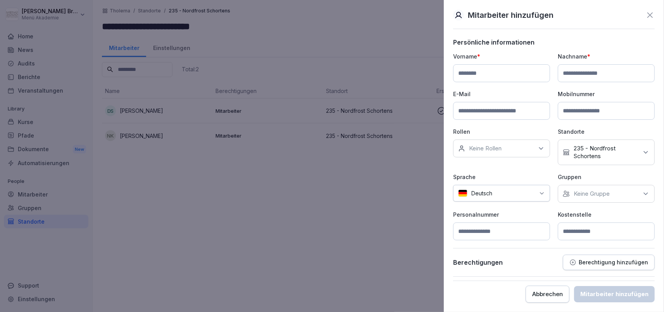
click at [488, 69] on input at bounding box center [501, 73] width 97 height 18
type input "*******"
click at [579, 73] on input at bounding box center [606, 73] width 97 height 18
click at [596, 74] on input at bounding box center [606, 73] width 97 height 18
paste input "*******"
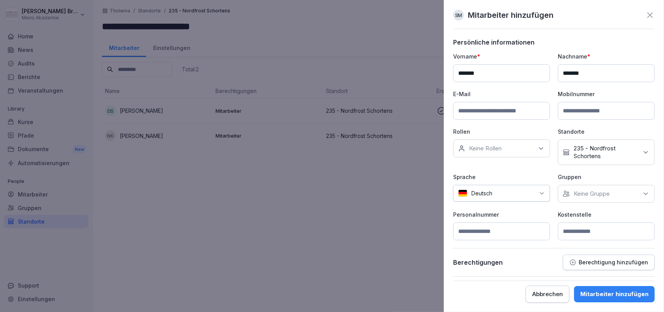
type input "*******"
click at [576, 195] on p "Keine Gruppe" at bounding box center [592, 194] width 36 height 8
click at [572, 225] on div "Menü Akademie" at bounding box center [609, 229] width 96 height 15
click at [532, 223] on input at bounding box center [501, 232] width 97 height 18
click at [592, 233] on input at bounding box center [606, 232] width 97 height 18
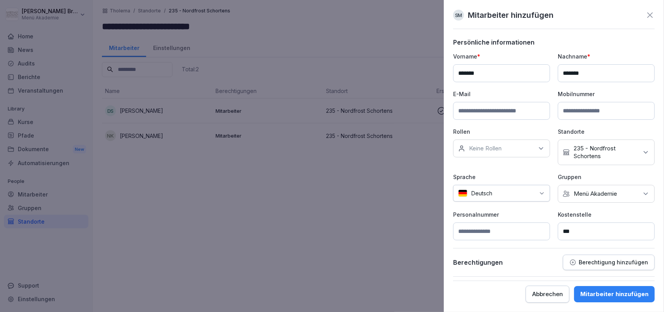
type input "***"
click at [600, 291] on div "Mitarbeiter hinzufügen" at bounding box center [615, 294] width 68 height 9
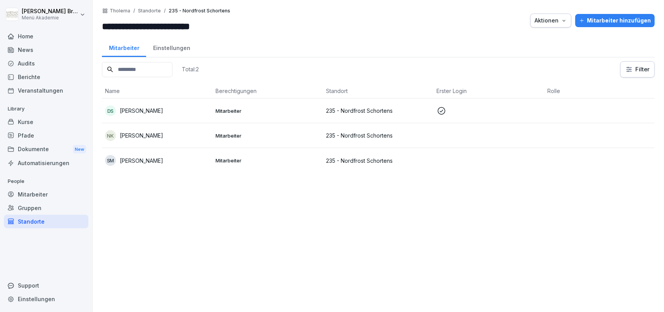
click at [148, 161] on p "[PERSON_NAME]" at bounding box center [141, 161] width 43 height 8
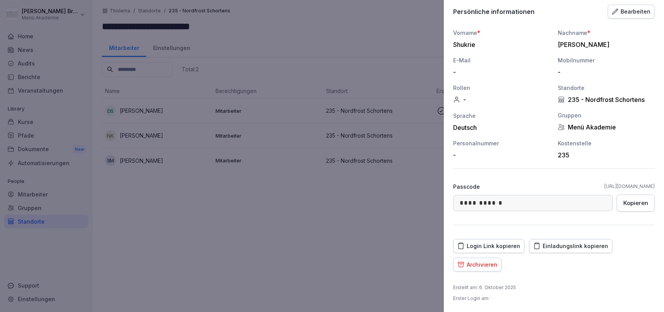
click at [562, 242] on div "Einladungslink kopieren" at bounding box center [571, 246] width 75 height 9
click at [172, 195] on div at bounding box center [332, 156] width 664 height 312
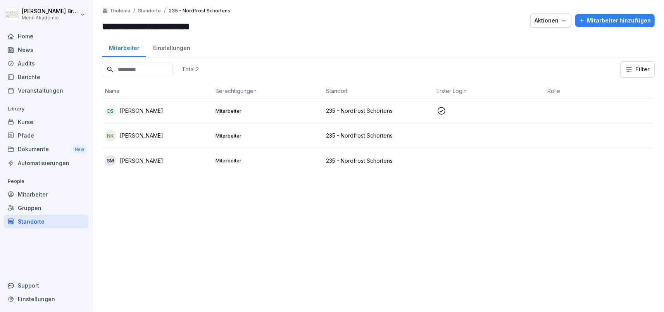
click at [38, 192] on div "Mitarbeiter" at bounding box center [46, 195] width 85 height 14
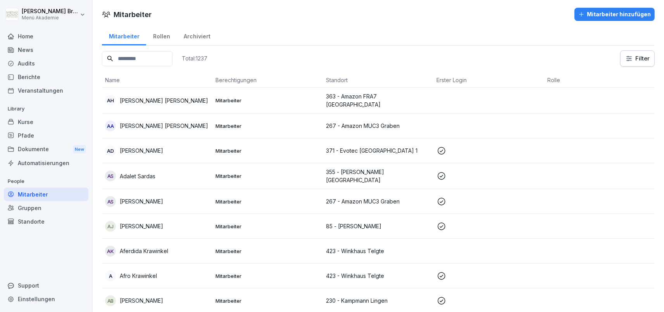
click at [159, 62] on input at bounding box center [137, 58] width 71 height 15
click at [160, 52] on input at bounding box center [137, 58] width 71 height 15
click at [160, 57] on input at bounding box center [137, 58] width 71 height 15
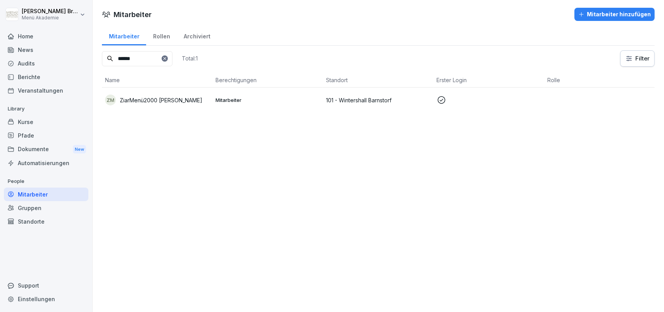
type input "******"
click at [159, 102] on p "ZiarMenü2000 [PERSON_NAME]" at bounding box center [161, 100] width 83 height 8
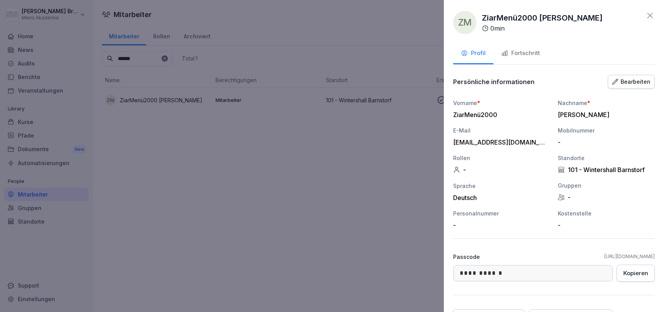
click at [632, 79] on div "Bearbeiten" at bounding box center [631, 82] width 38 height 9
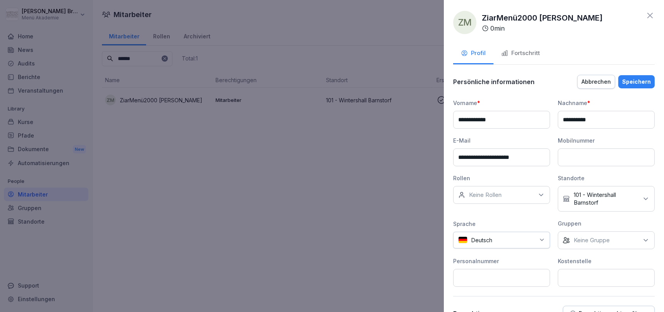
click at [592, 199] on p "101 - Wintershall Barnstorf" at bounding box center [606, 199] width 64 height 16
click at [568, 280] on button "101 - Wintershall Barnstorf" at bounding box center [567, 282] width 7 height 7
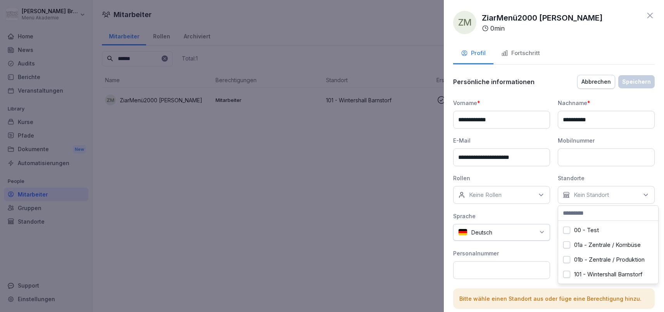
click at [541, 210] on div "**********" at bounding box center [554, 189] width 202 height 180
click at [592, 228] on div "Keine Gruppe" at bounding box center [606, 233] width 97 height 18
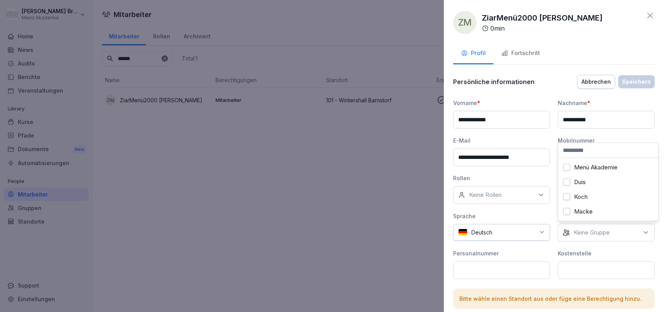
click at [586, 169] on label "Menü Akademie" at bounding box center [595, 167] width 43 height 7
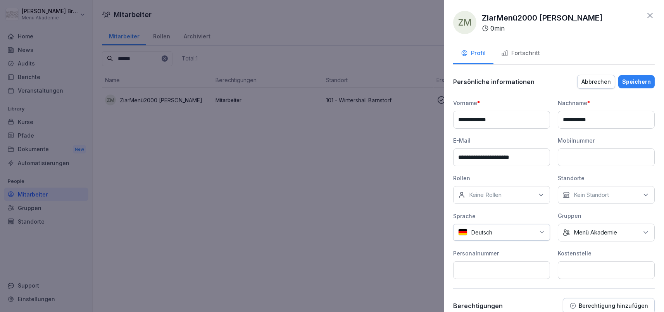
click at [533, 171] on div "**********" at bounding box center [554, 189] width 202 height 180
click at [644, 81] on div "Speichern" at bounding box center [637, 82] width 29 height 9
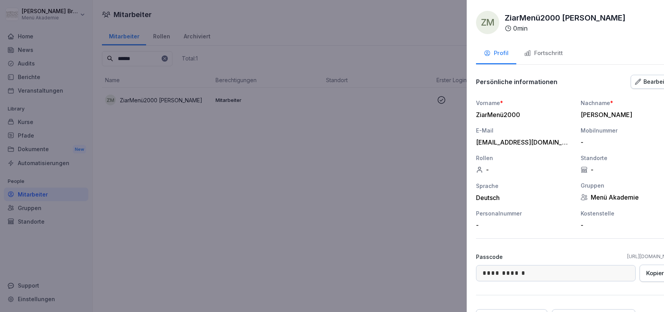
click at [290, 188] on div at bounding box center [332, 156] width 664 height 312
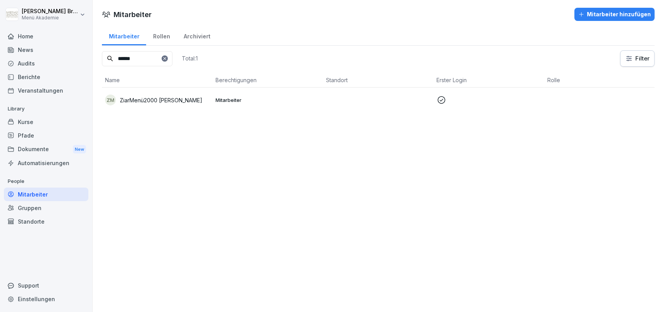
click at [166, 58] on icon at bounding box center [164, 58] width 3 height 3
click at [155, 59] on input at bounding box center [137, 58] width 71 height 15
type input "****"
click at [144, 99] on p "[PERSON_NAME]" at bounding box center [141, 100] width 43 height 8
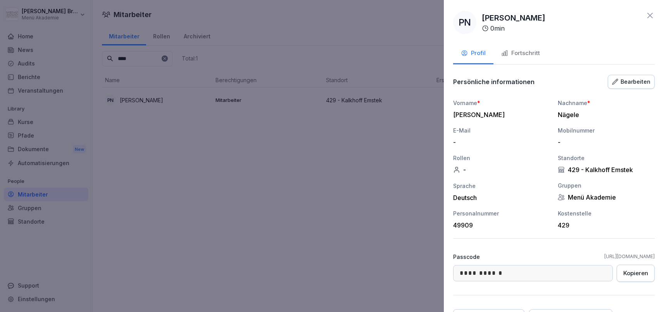
scroll to position [70, 0]
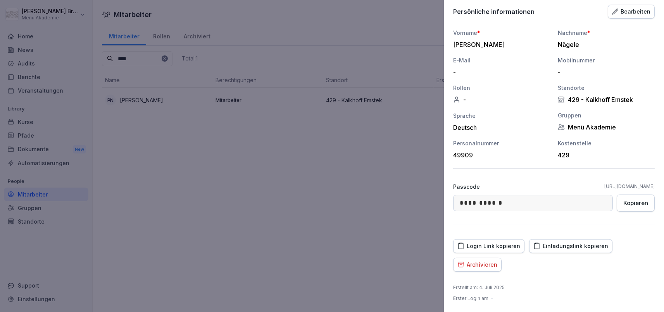
click at [495, 264] on div "Archivieren" at bounding box center [478, 265] width 40 height 9
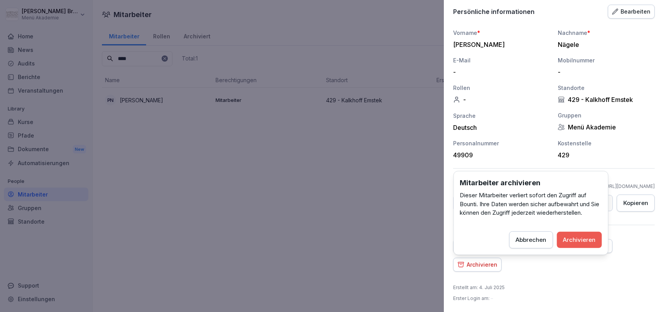
click at [587, 239] on div "Archivieren" at bounding box center [580, 239] width 33 height 9
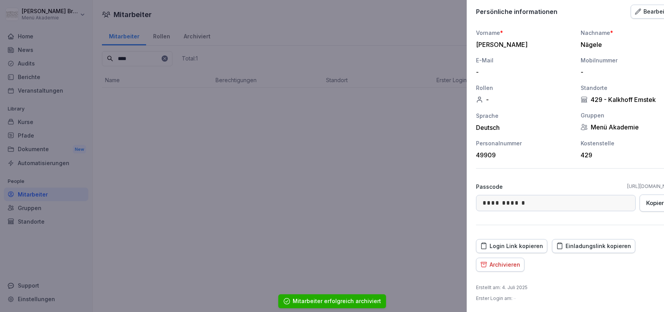
scroll to position [52, 0]
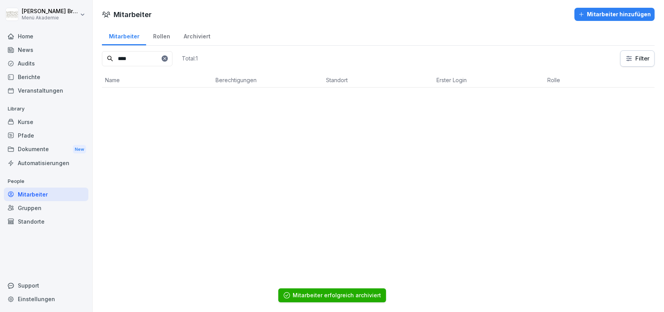
click at [168, 57] on div at bounding box center [165, 58] width 6 height 6
click at [160, 60] on input at bounding box center [137, 58] width 71 height 15
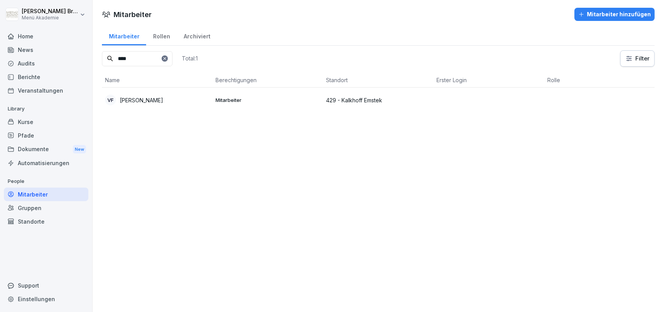
type input "****"
click at [161, 99] on p "[PERSON_NAME]" at bounding box center [141, 100] width 43 height 8
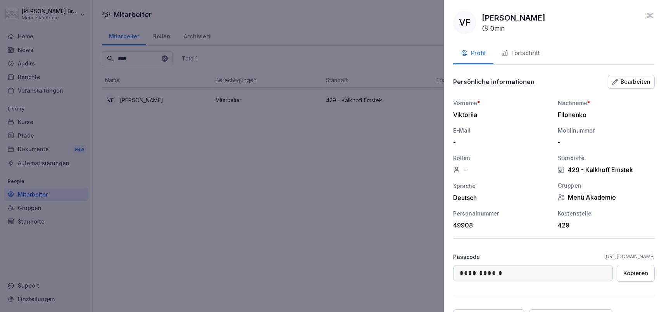
scroll to position [70, 0]
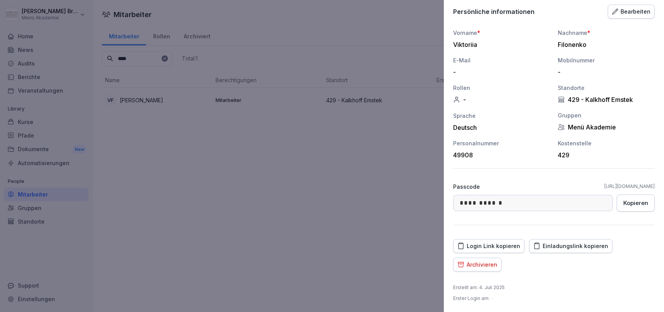
click at [483, 265] on div "Archivieren" at bounding box center [478, 265] width 40 height 9
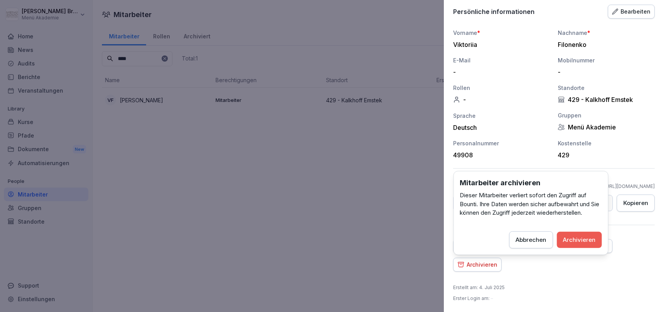
drag, startPoint x: 602, startPoint y: 241, endPoint x: 597, endPoint y: 241, distance: 5.4
click at [602, 241] on button "Archivieren" at bounding box center [579, 240] width 45 height 16
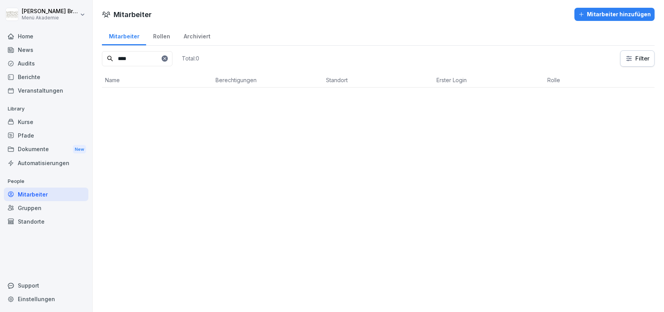
click at [40, 217] on div "Standorte" at bounding box center [46, 222] width 85 height 14
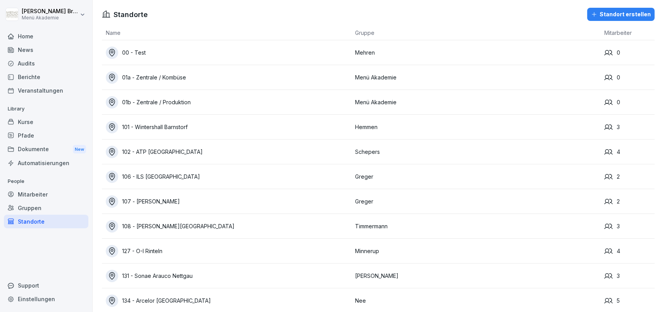
scroll to position [4191, 0]
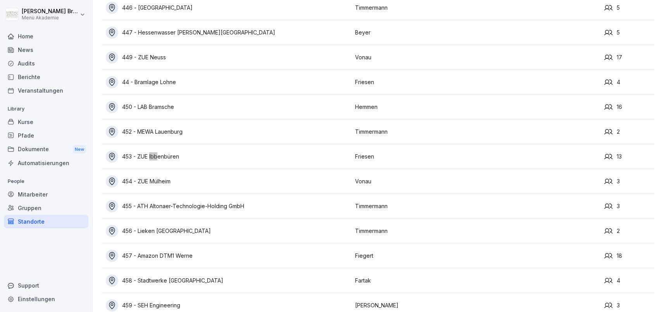
click at [42, 190] on div "Mitarbeiter" at bounding box center [46, 195] width 85 height 14
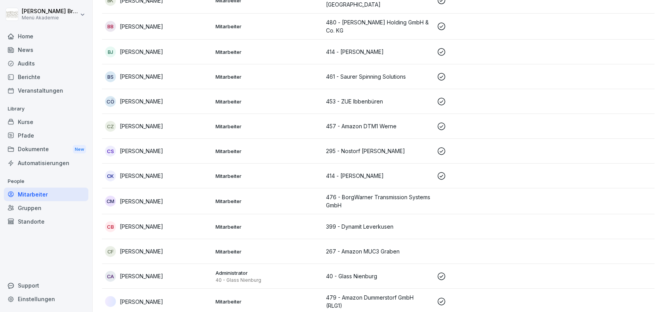
scroll to position [7, 0]
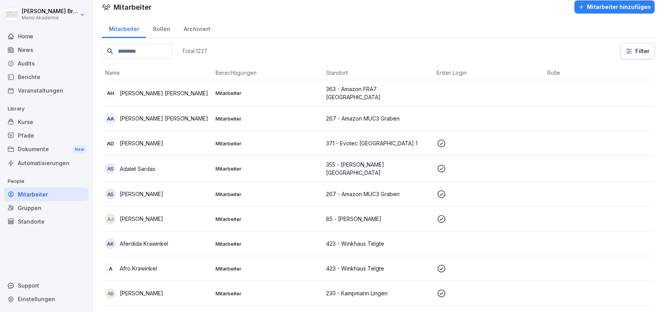
click at [41, 186] on p "People" at bounding box center [46, 181] width 85 height 12
click at [169, 52] on input at bounding box center [137, 51] width 71 height 15
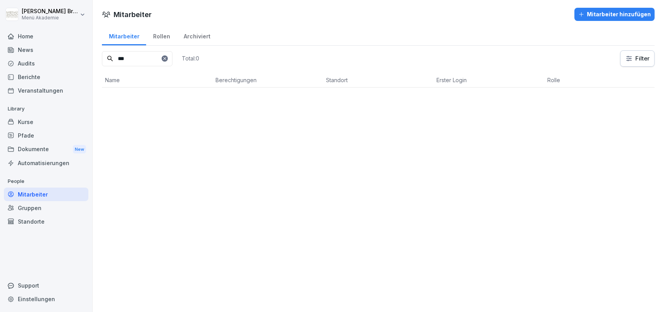
scroll to position [0, 0]
type input "*****"
click at [167, 57] on icon at bounding box center [165, 58] width 5 height 5
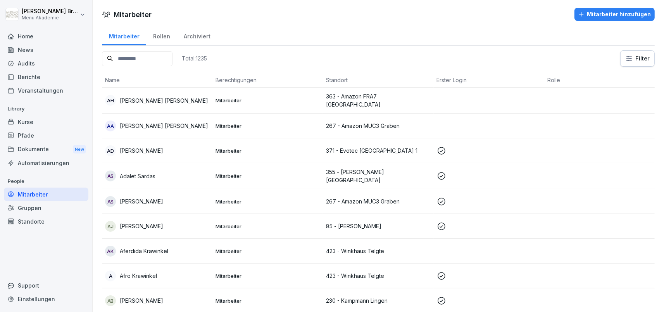
click at [141, 57] on input at bounding box center [137, 58] width 71 height 15
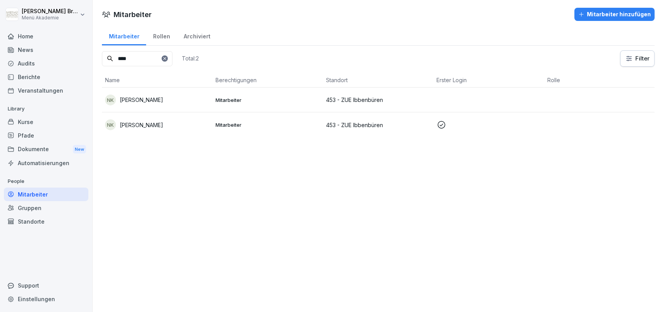
type input "****"
click at [144, 97] on p "[PERSON_NAME]" at bounding box center [141, 100] width 43 height 8
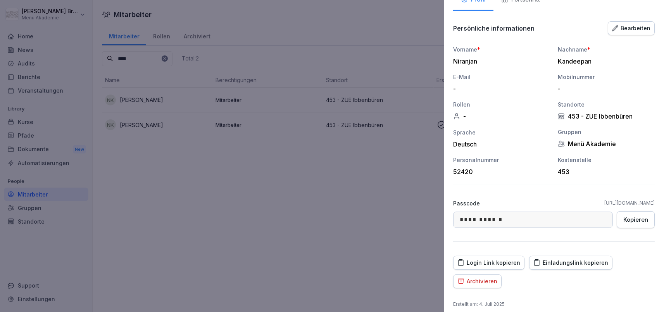
scroll to position [70, 0]
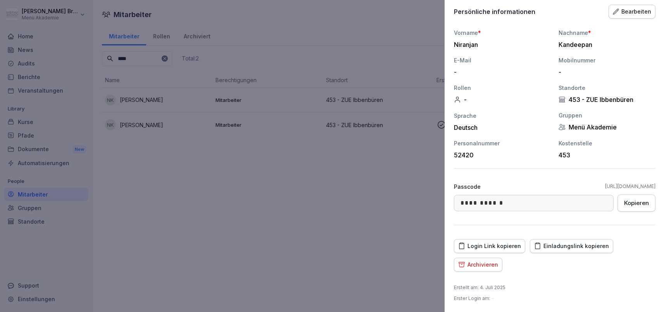
click at [288, 168] on div at bounding box center [332, 156] width 664 height 312
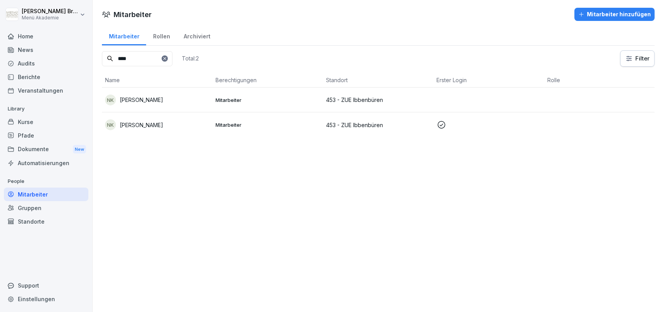
click at [153, 122] on p "[PERSON_NAME]" at bounding box center [141, 125] width 43 height 8
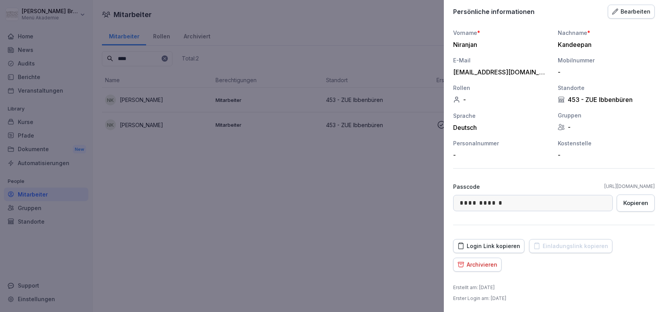
click at [290, 180] on div at bounding box center [332, 156] width 664 height 312
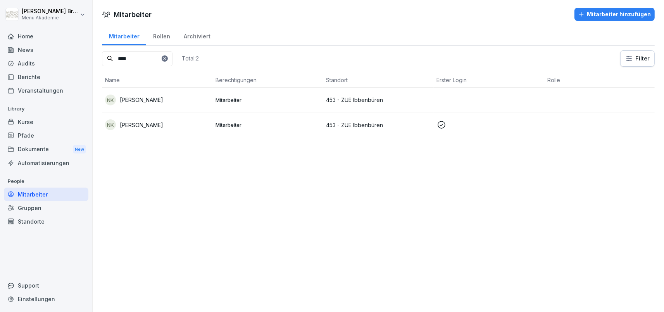
click at [152, 97] on p "[PERSON_NAME]" at bounding box center [141, 100] width 43 height 8
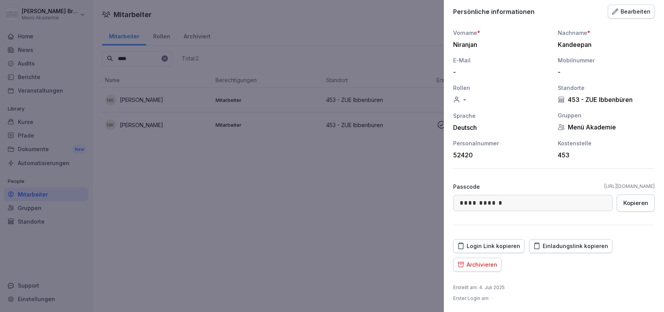
scroll to position [0, 0]
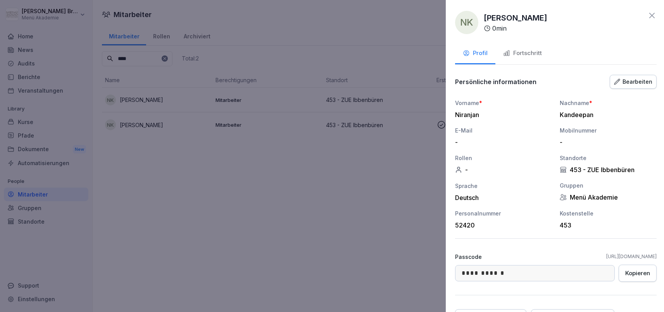
click at [337, 146] on div at bounding box center [332, 156] width 664 height 312
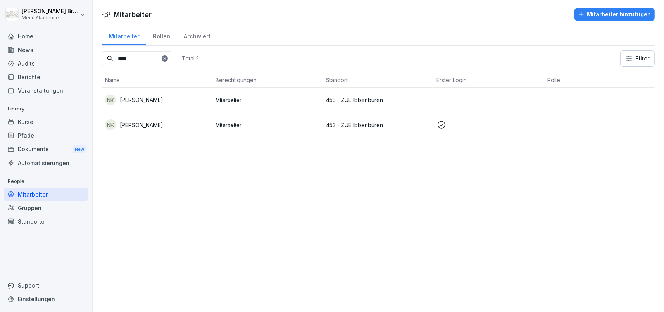
click at [349, 123] on p "453 - ZUE Ibbenbüren" at bounding box center [378, 125] width 104 height 8
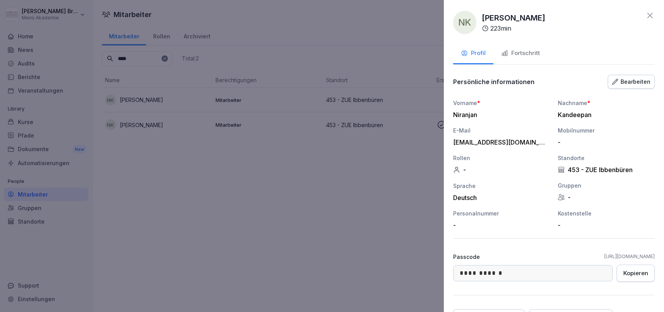
click at [535, 47] on button "Fortschritt" at bounding box center [521, 53] width 54 height 21
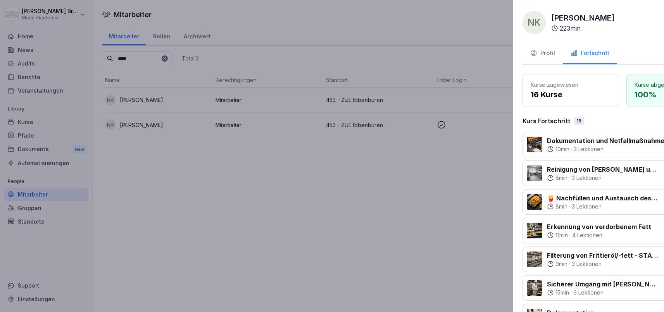
click at [228, 107] on div at bounding box center [332, 156] width 664 height 312
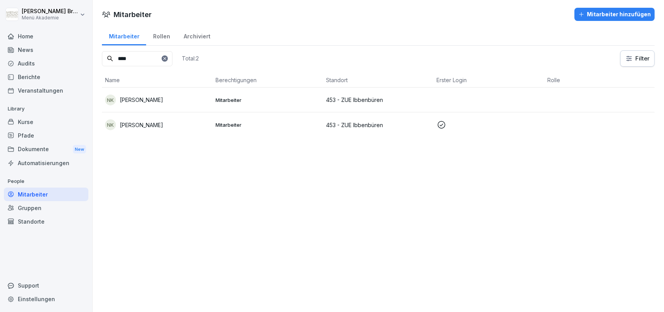
click at [231, 98] on p "Mitarbeiter" at bounding box center [268, 100] width 104 height 7
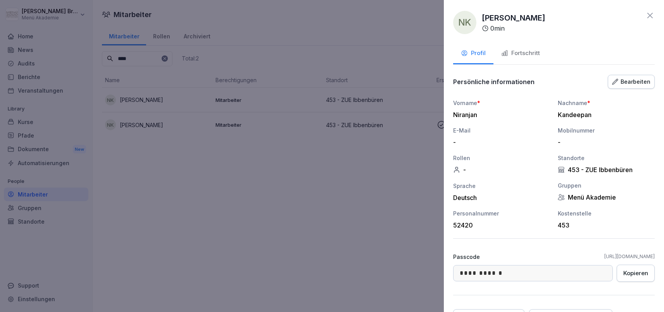
scroll to position [70, 0]
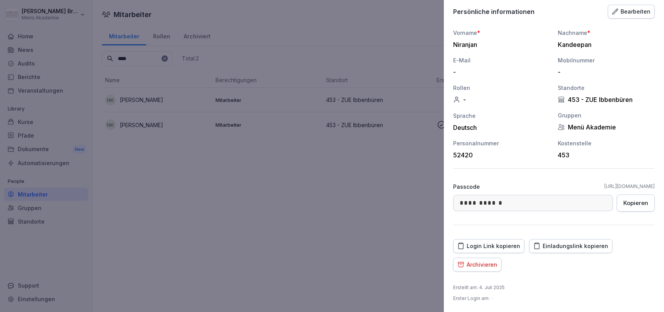
click at [479, 267] on div "Archivieren" at bounding box center [478, 265] width 40 height 9
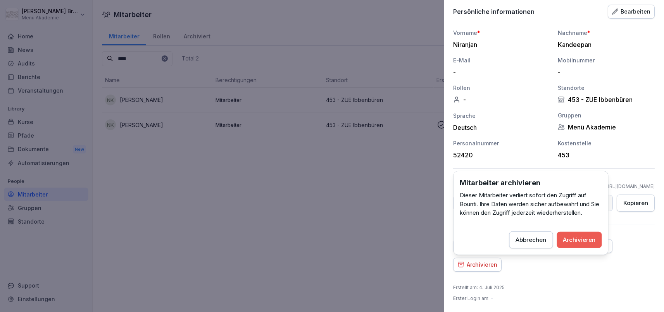
click at [578, 241] on div "Archivieren" at bounding box center [580, 239] width 33 height 9
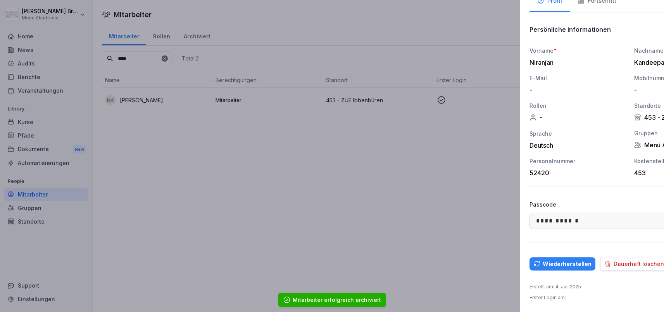
scroll to position [52, 0]
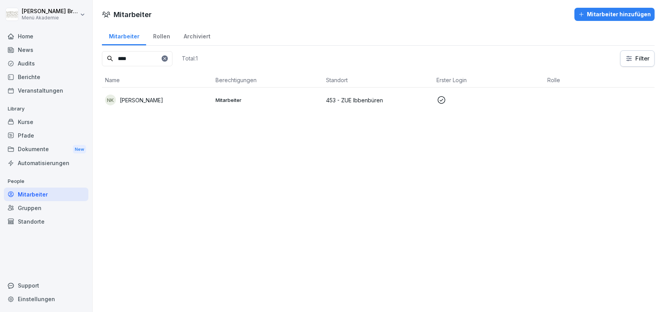
click at [167, 59] on icon at bounding box center [165, 58] width 5 height 5
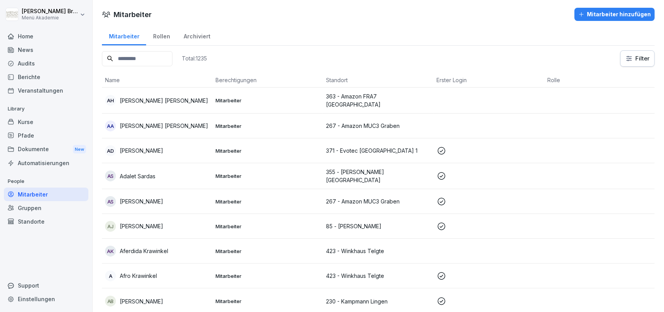
click at [173, 60] on input at bounding box center [137, 58] width 71 height 15
click at [151, 57] on input at bounding box center [137, 58] width 71 height 15
paste input "**********"
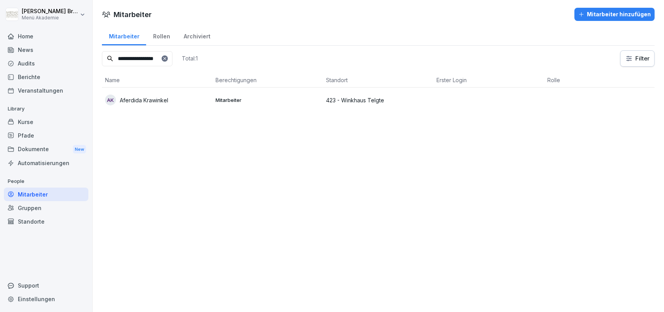
type input "**********"
click at [19, 226] on div "Standorte" at bounding box center [46, 222] width 85 height 14
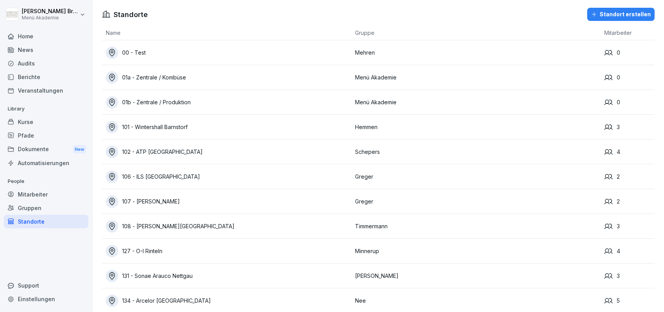
scroll to position [3546, 0]
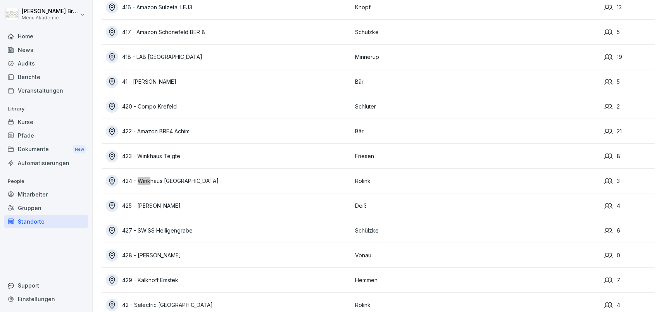
click at [160, 154] on div "423 - Winkhaus Telgte" at bounding box center [229, 156] width 246 height 12
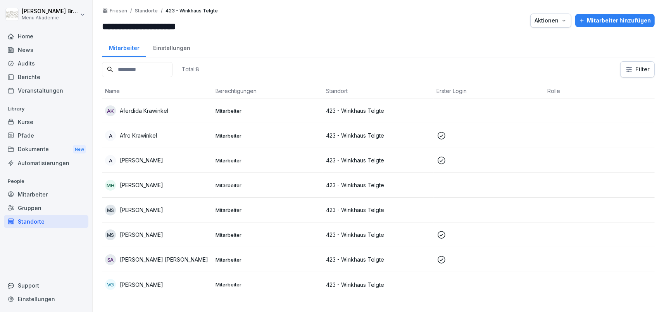
click at [145, 108] on p "Aferdida Krawinkel" at bounding box center [144, 111] width 48 height 8
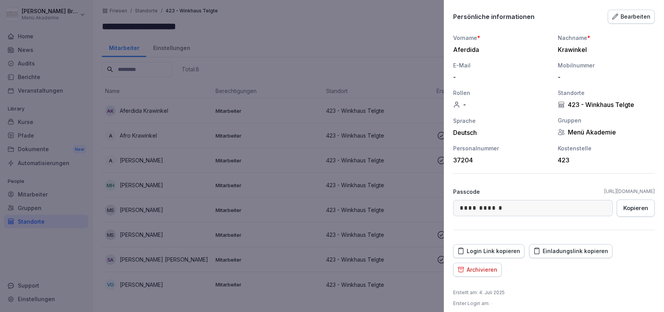
scroll to position [70, 0]
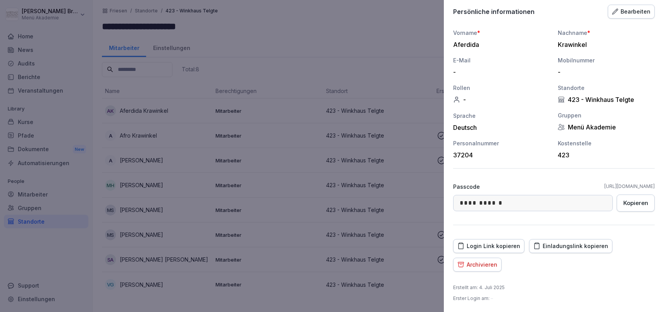
click at [370, 38] on div at bounding box center [332, 156] width 664 height 312
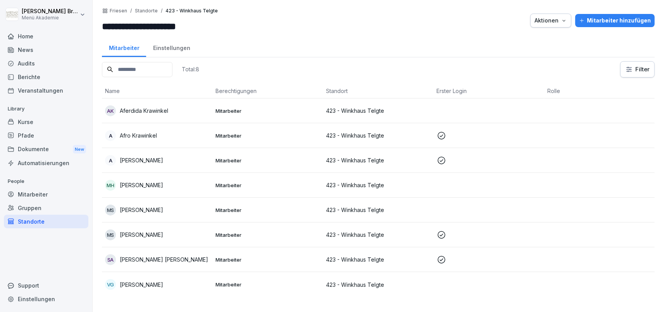
click at [144, 132] on p "Afro Krawinkel" at bounding box center [138, 135] width 37 height 8
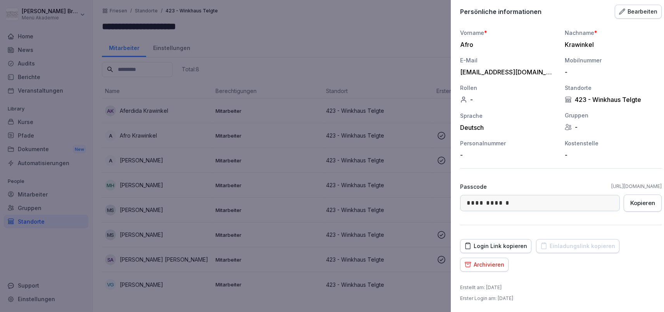
click at [298, 106] on div at bounding box center [332, 156] width 664 height 312
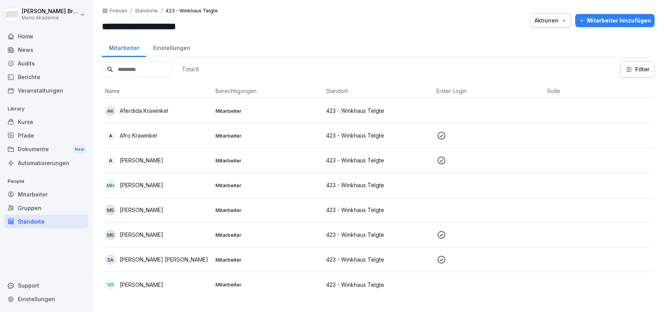
click at [116, 112] on div "AK Aferdida Krawinkel" at bounding box center [157, 111] width 104 height 11
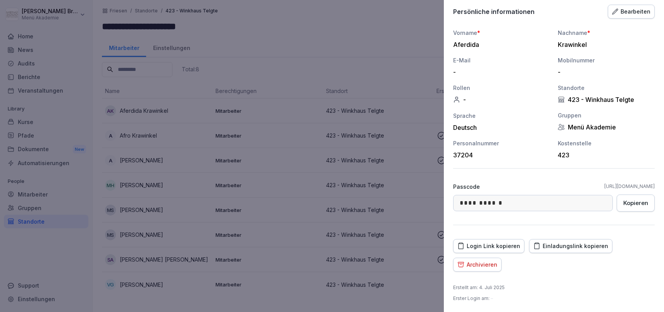
click at [484, 264] on div "Archivieren" at bounding box center [478, 265] width 40 height 9
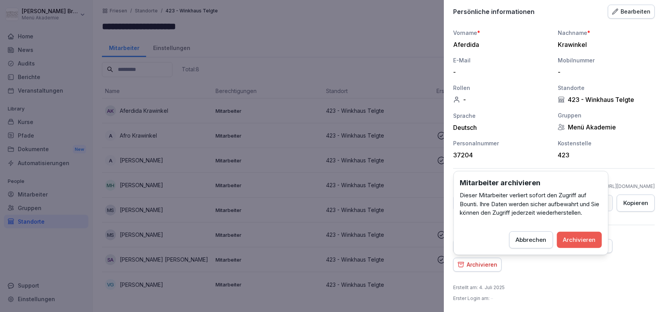
click at [536, 238] on div "Abbrechen" at bounding box center [531, 239] width 31 height 9
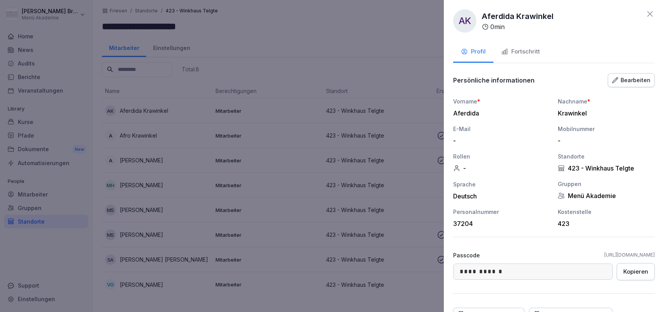
scroll to position [0, 0]
click at [529, 54] on div "Fortschritt" at bounding box center [521, 53] width 39 height 9
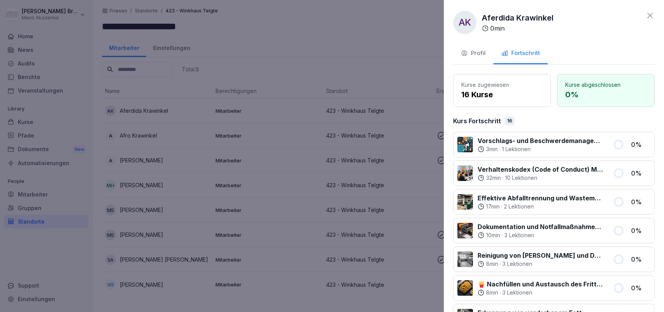
click at [472, 50] on div "Profil" at bounding box center [473, 53] width 25 height 9
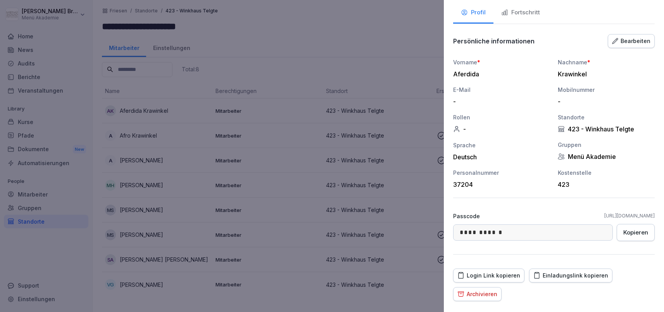
scroll to position [70, 0]
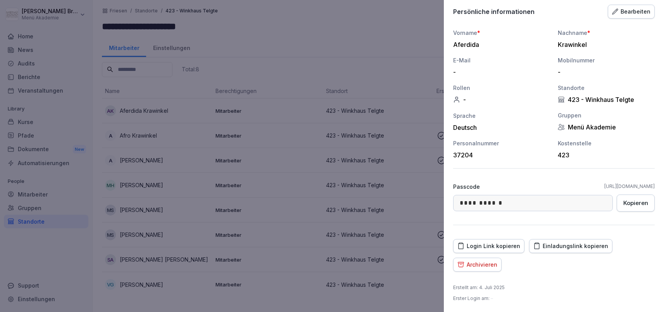
click at [488, 263] on div "Archivieren" at bounding box center [478, 265] width 40 height 9
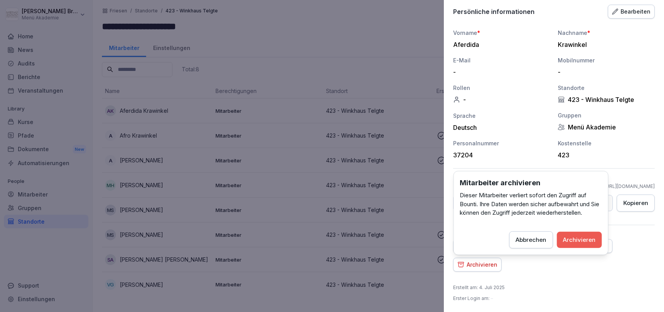
click at [575, 236] on div "Archivieren" at bounding box center [580, 239] width 33 height 9
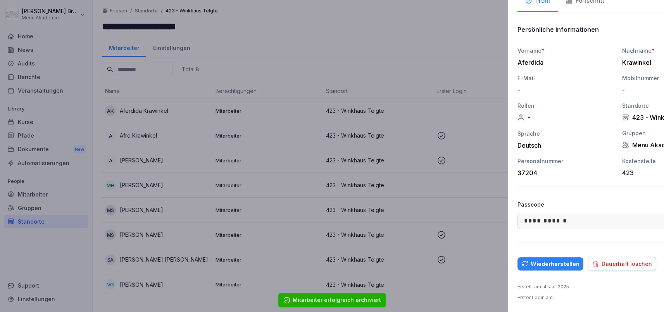
scroll to position [52, 0]
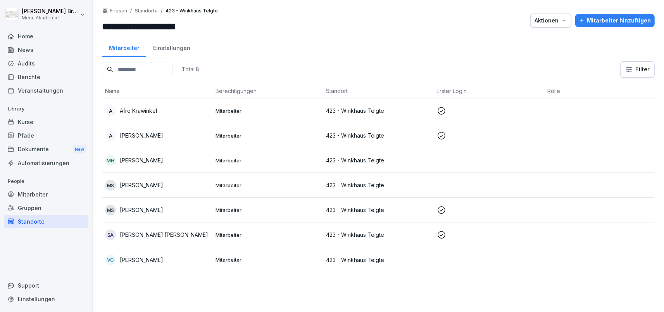
click at [147, 209] on p "[PERSON_NAME]" at bounding box center [141, 210] width 43 height 8
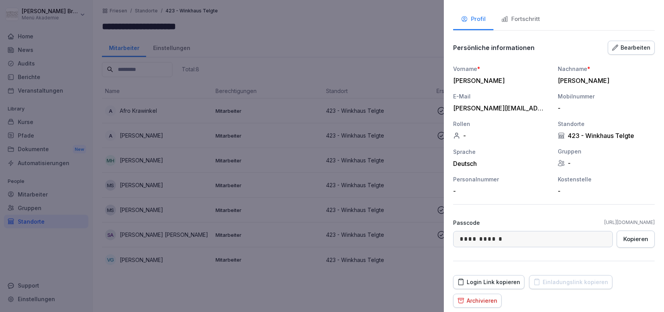
scroll to position [70, 0]
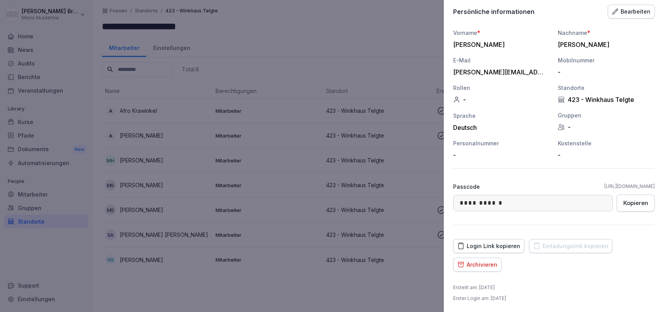
click at [139, 186] on div at bounding box center [332, 156] width 664 height 312
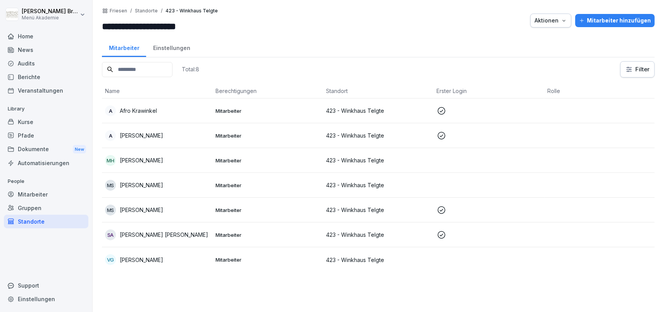
click at [147, 183] on p "[PERSON_NAME]" at bounding box center [141, 185] width 43 height 8
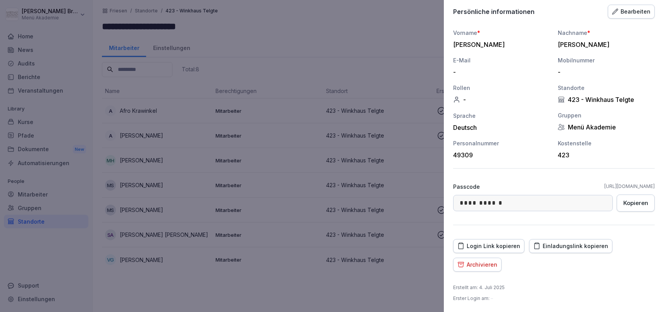
click at [486, 264] on div "Archivieren" at bounding box center [478, 265] width 40 height 9
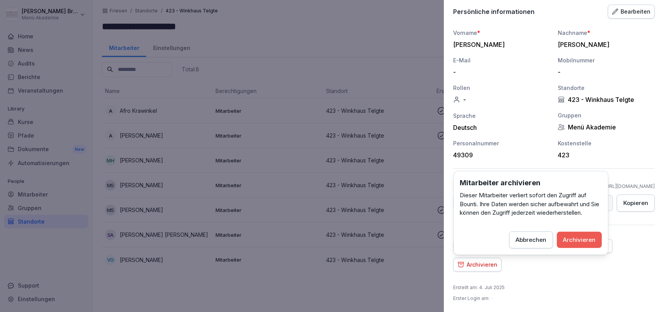
click at [585, 240] on div "Archivieren" at bounding box center [580, 239] width 33 height 9
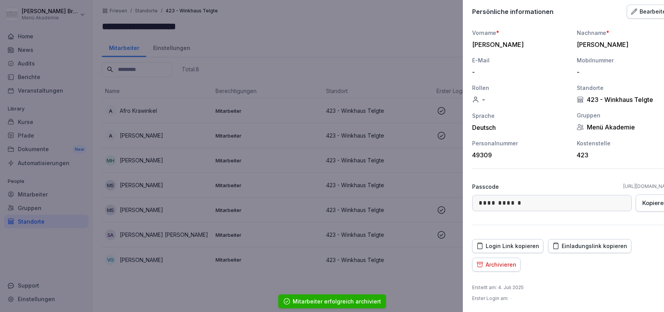
scroll to position [52, 0]
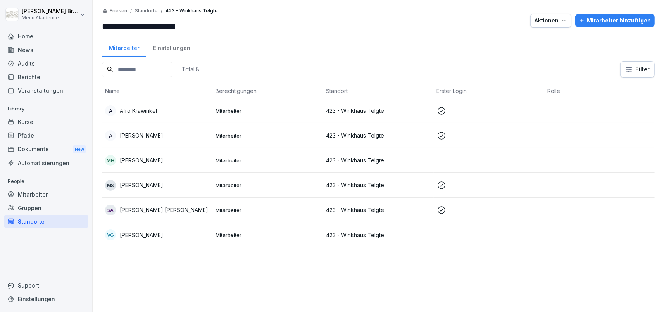
click at [133, 238] on p "[PERSON_NAME]" at bounding box center [141, 235] width 43 height 8
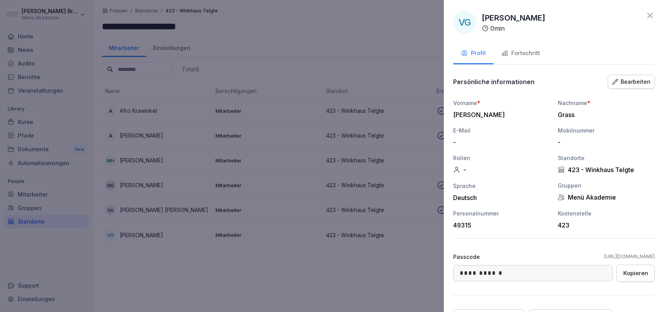
scroll to position [70, 0]
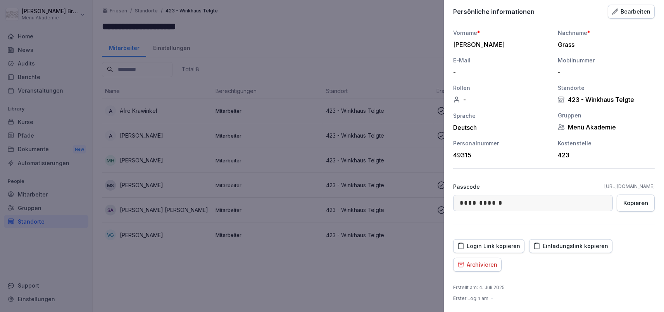
click at [489, 266] on div "Archivieren" at bounding box center [478, 265] width 40 height 9
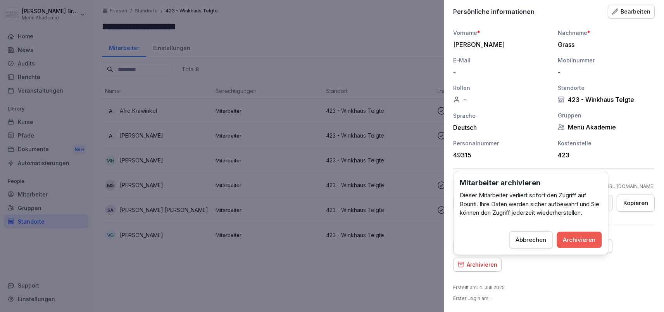
click at [589, 238] on div "Archivieren" at bounding box center [580, 239] width 33 height 9
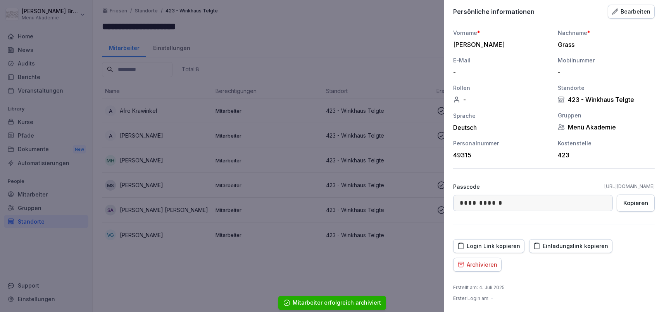
scroll to position [52, 0]
